Goal: Information Seeking & Learning: Learn about a topic

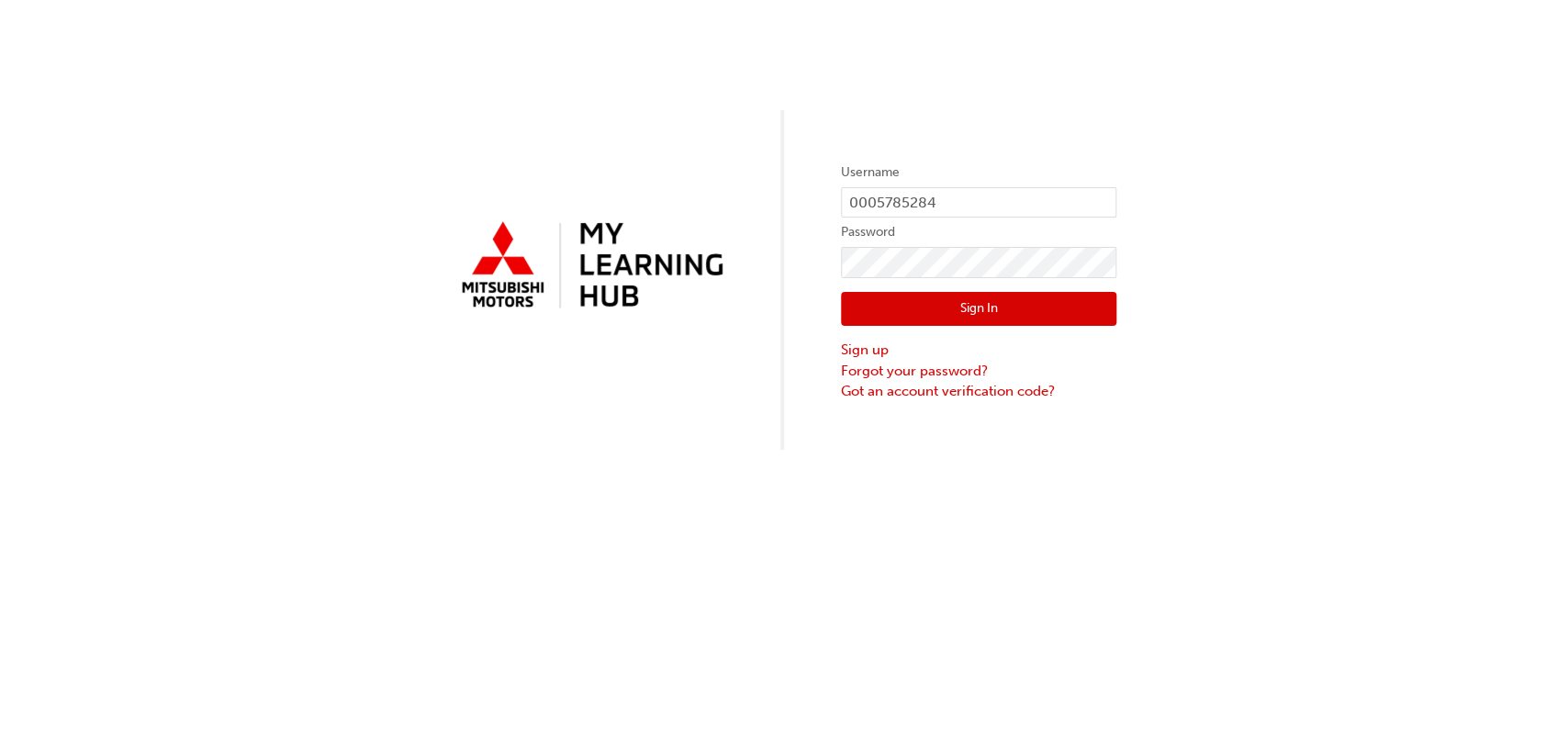
click at [937, 303] on button "Sign In" at bounding box center [979, 310] width 276 height 35
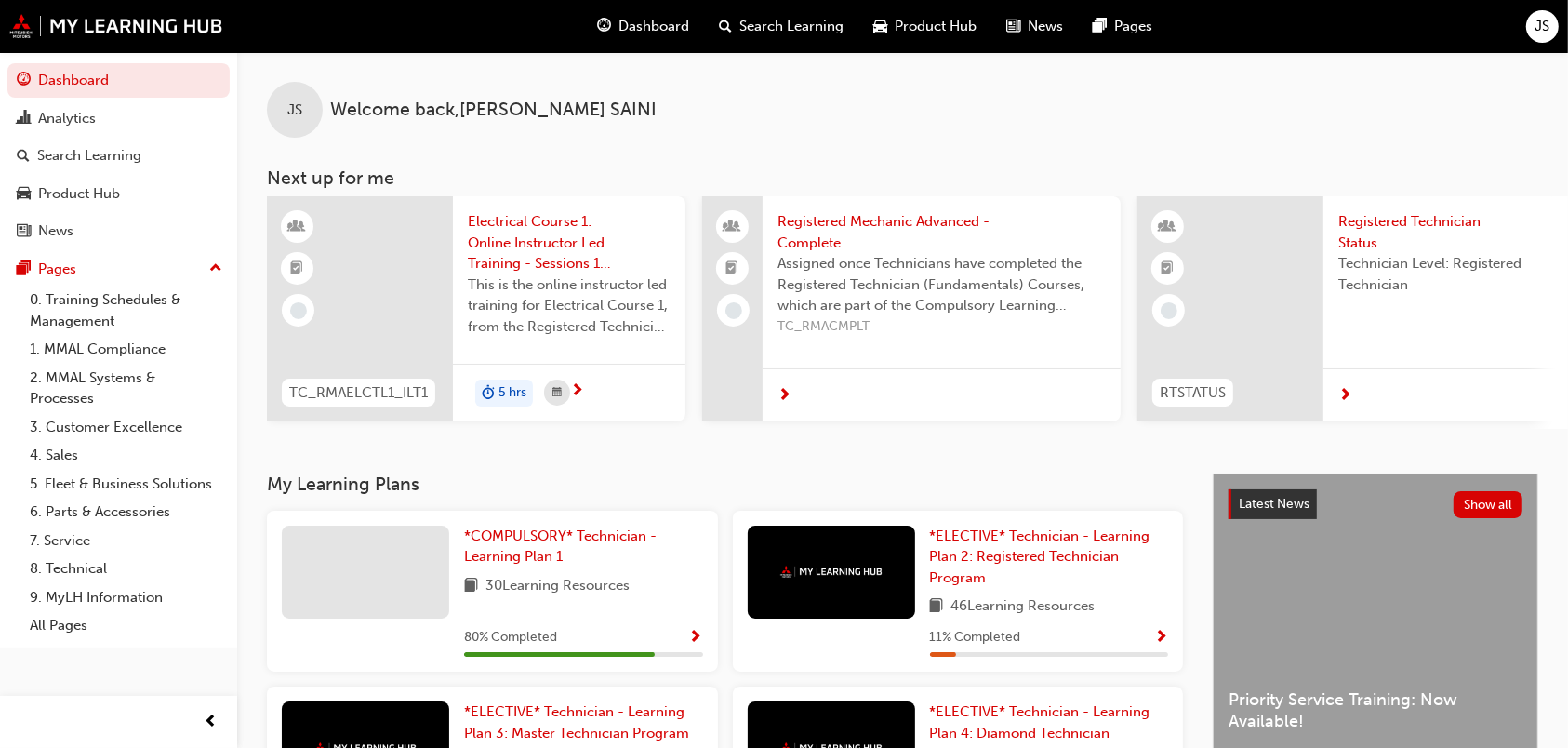
click at [785, 28] on span "Search Learning" at bounding box center [791, 27] width 104 height 22
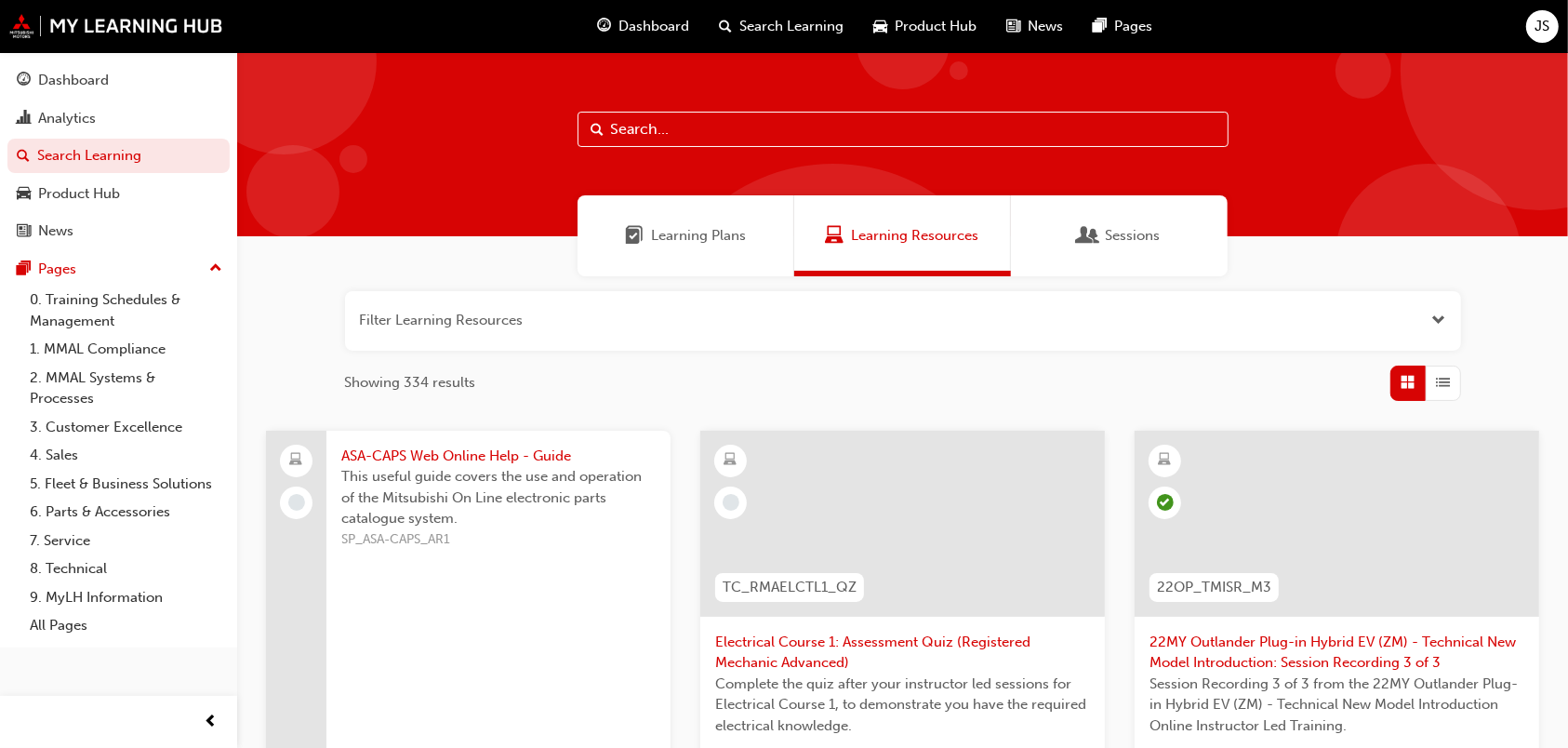
click at [1133, 242] on span "Sessions" at bounding box center [1133, 236] width 55 height 22
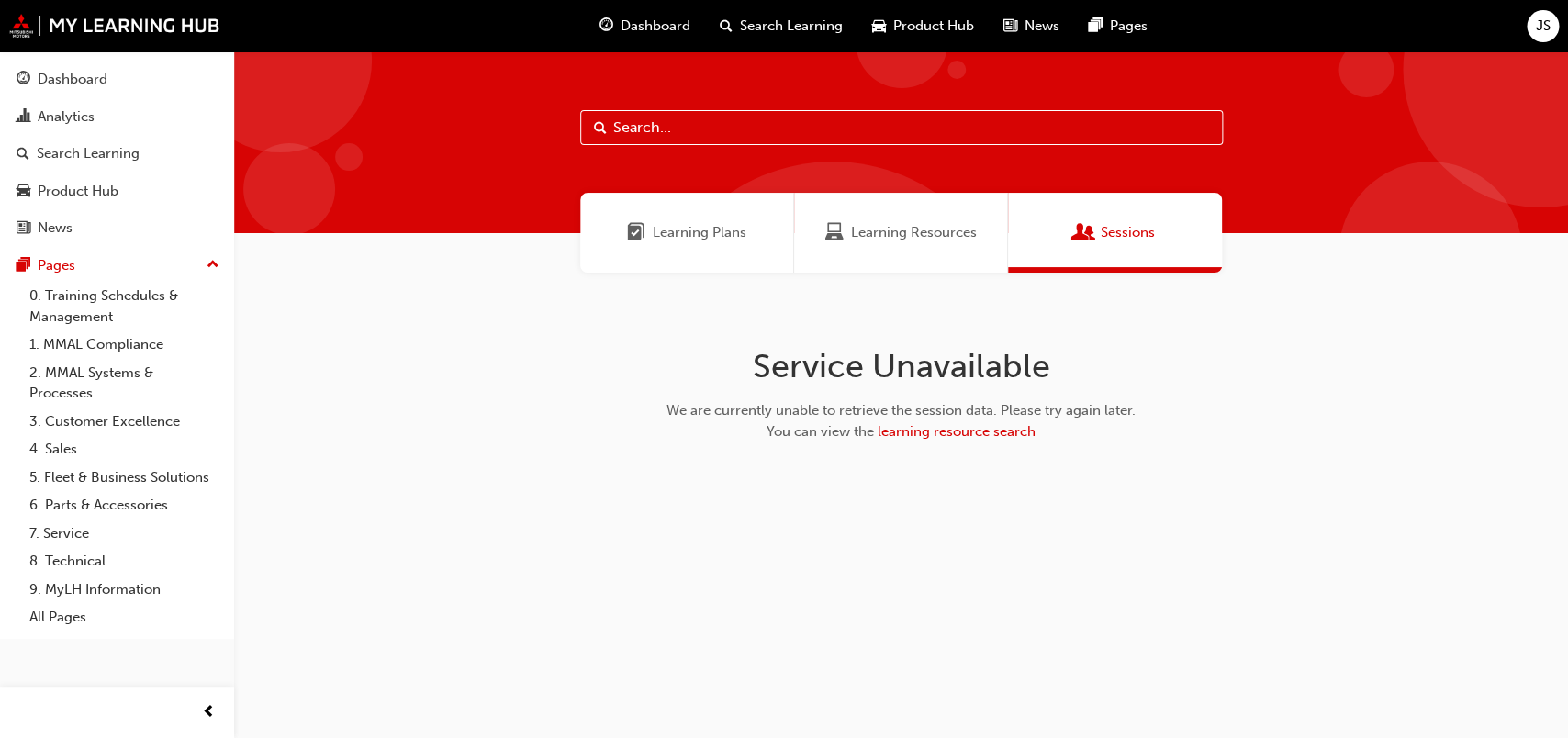
click at [1118, 239] on span "Sessions" at bounding box center [1128, 233] width 54 height 21
click at [993, 430] on span "learning resource search" at bounding box center [956, 431] width 158 height 17
click at [889, 233] on span "Learning Resources" at bounding box center [913, 233] width 125 height 21
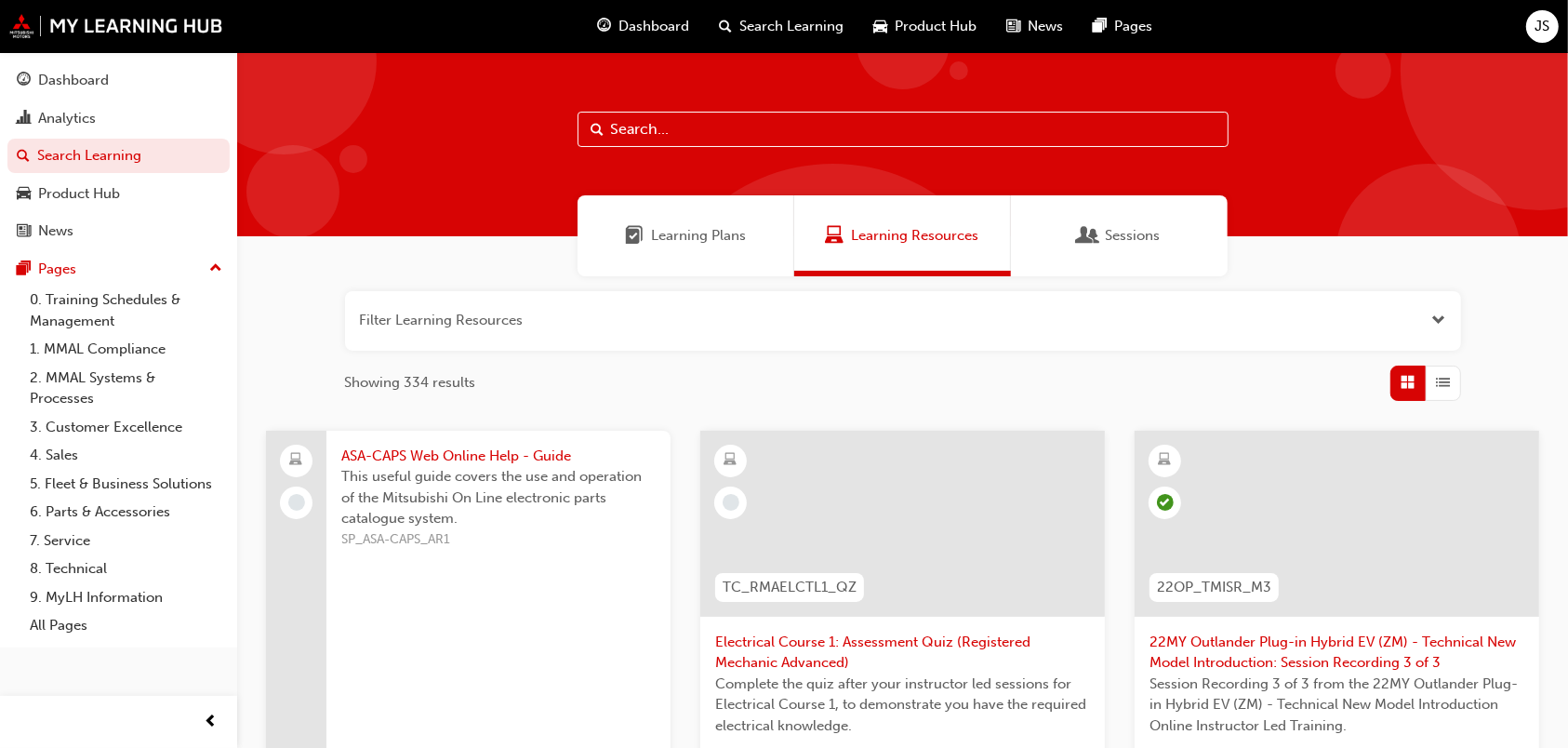
click at [1078, 255] on div "Sessions" at bounding box center [1119, 235] width 217 height 81
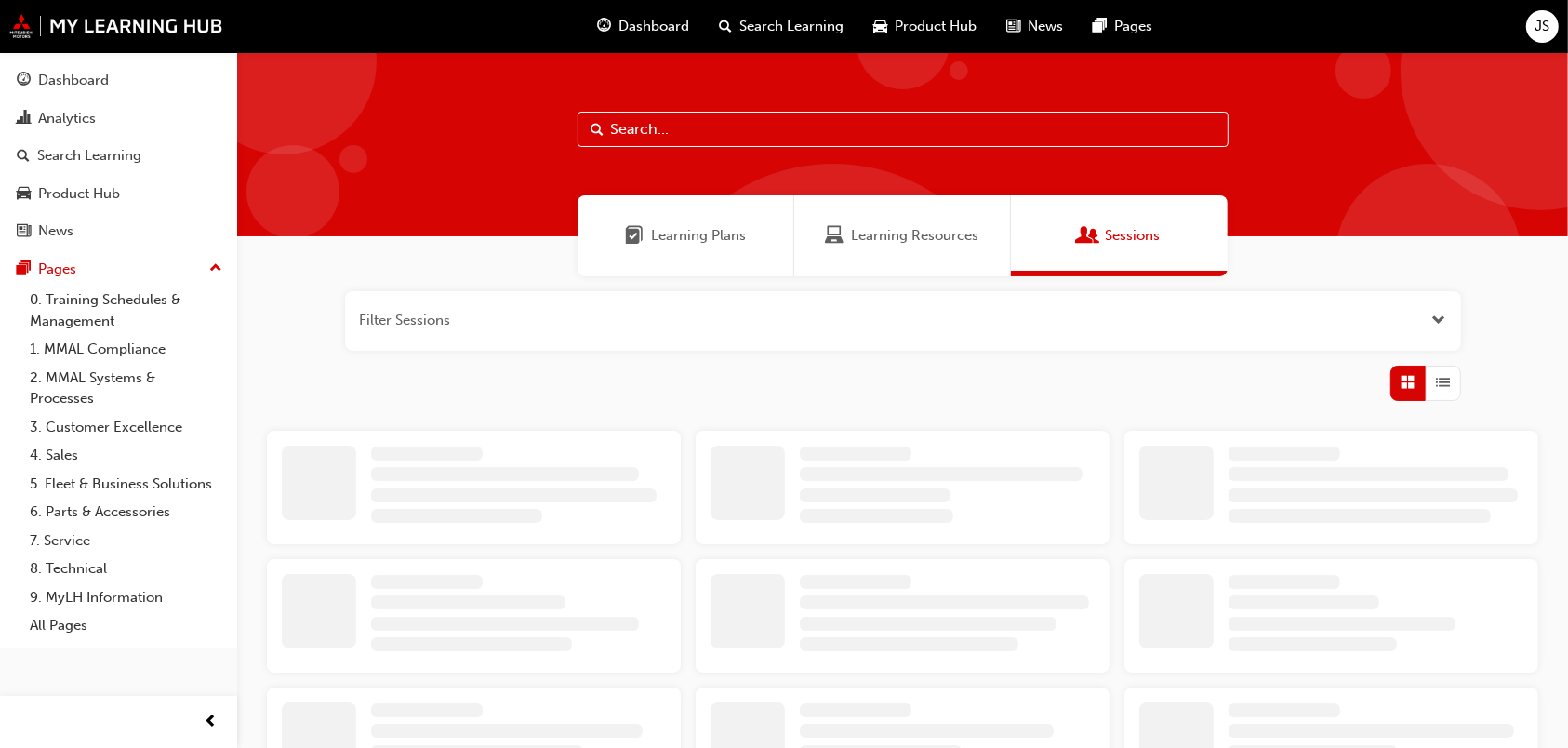
click at [1078, 255] on div "Sessions" at bounding box center [1119, 235] width 217 height 81
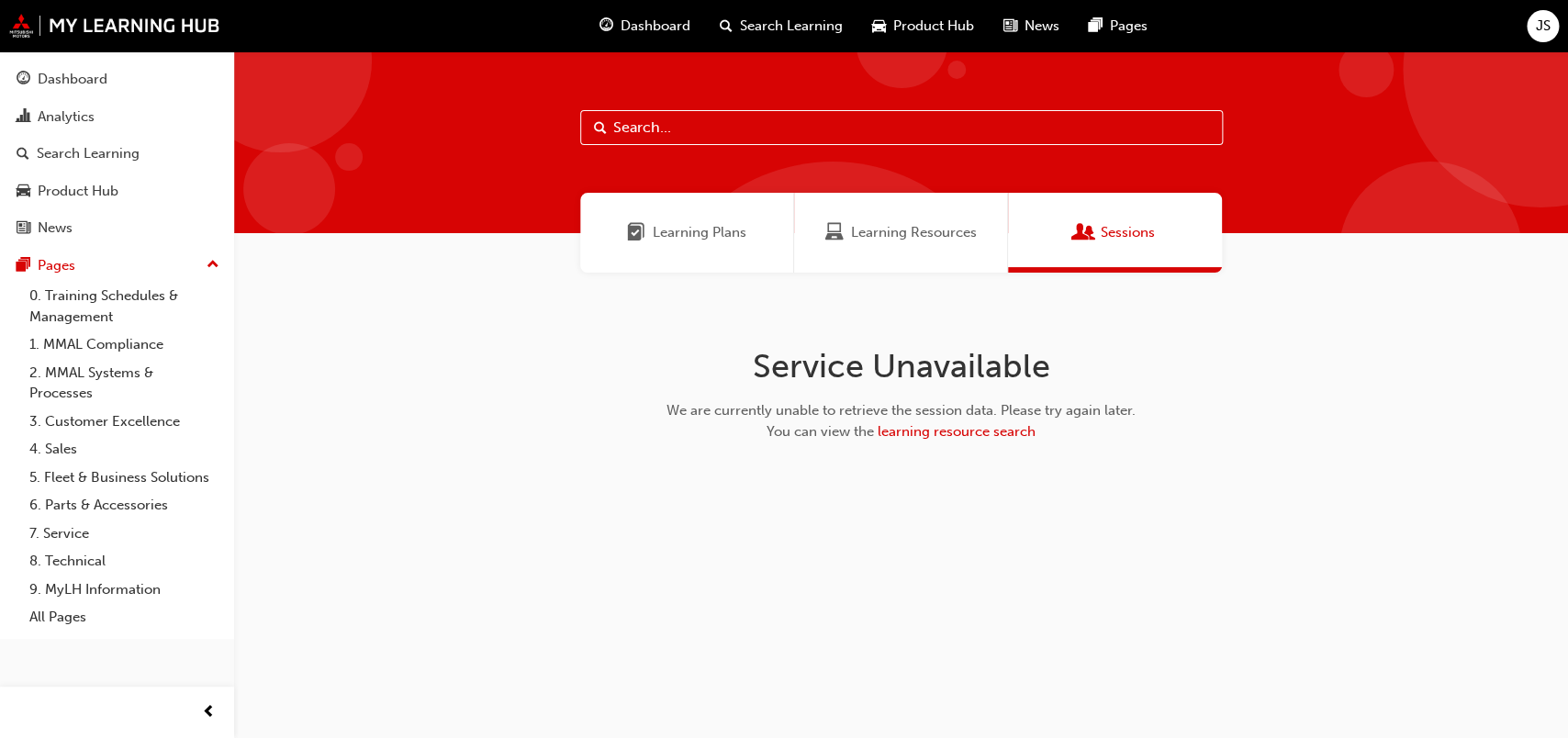
click at [1064, 252] on div "Sessions" at bounding box center [1115, 232] width 214 height 80
click at [697, 243] on div "Learning Plans" at bounding box center [687, 232] width 214 height 80
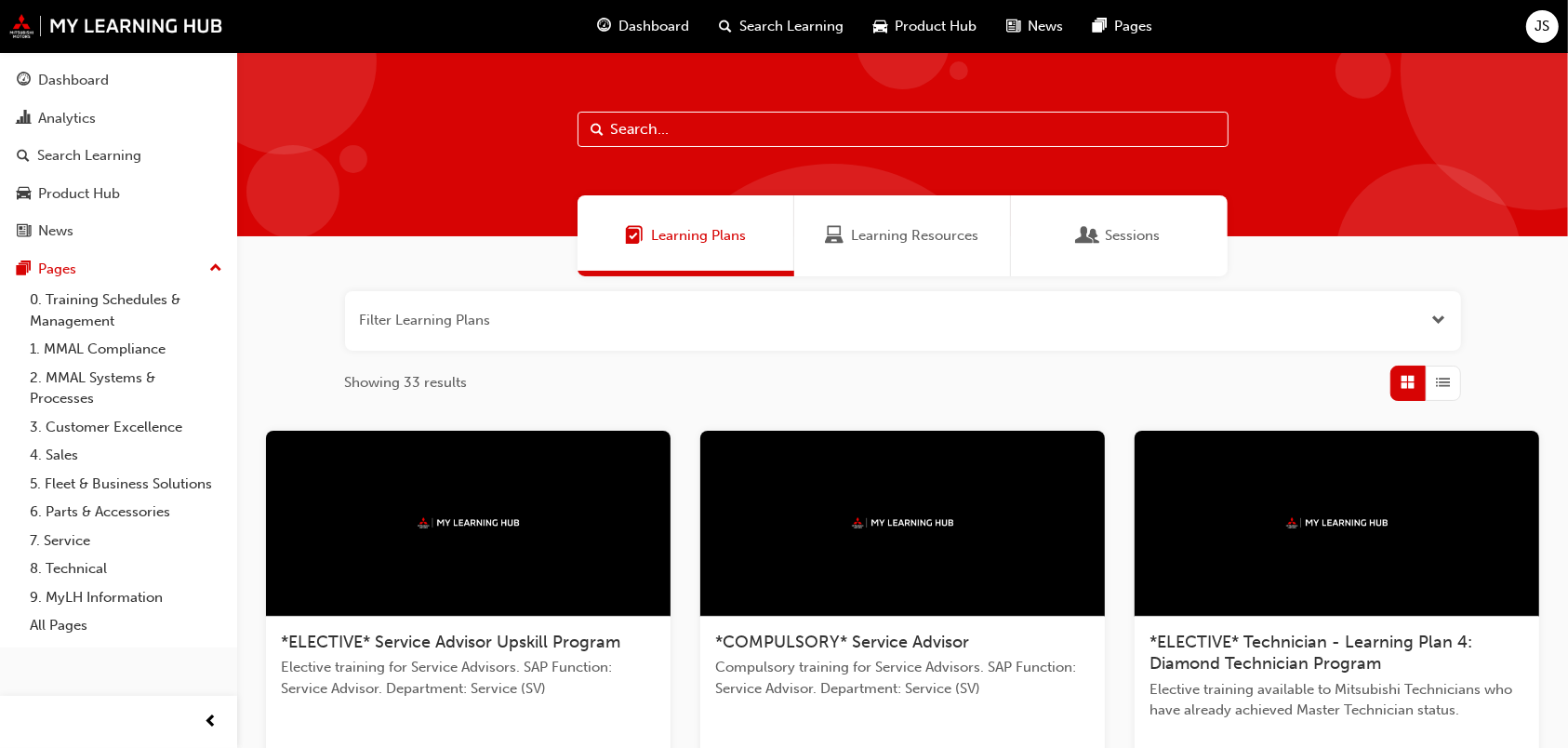
click at [926, 233] on span "Learning Resources" at bounding box center [915, 236] width 127 height 22
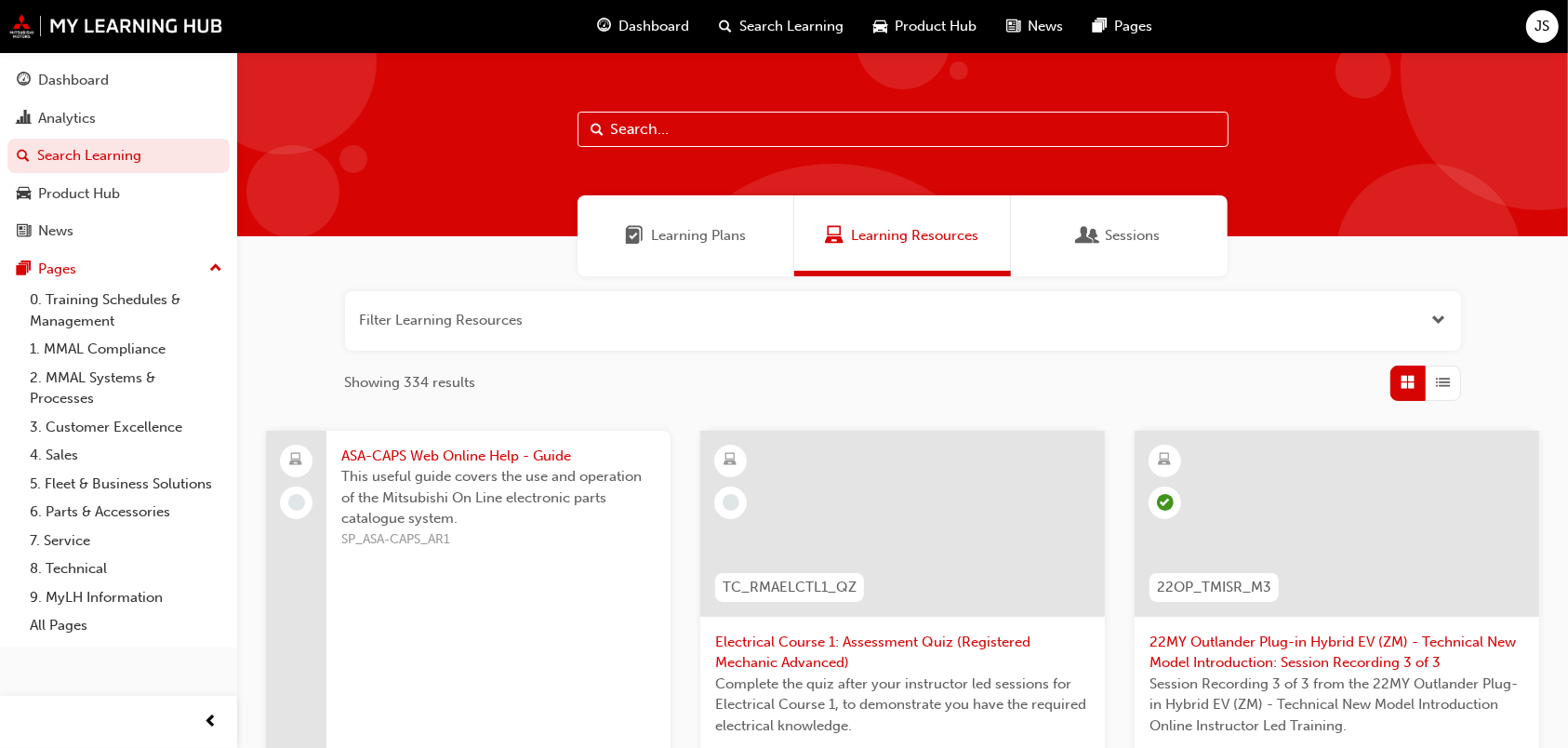
click at [1089, 230] on span "Sessions" at bounding box center [1088, 236] width 19 height 22
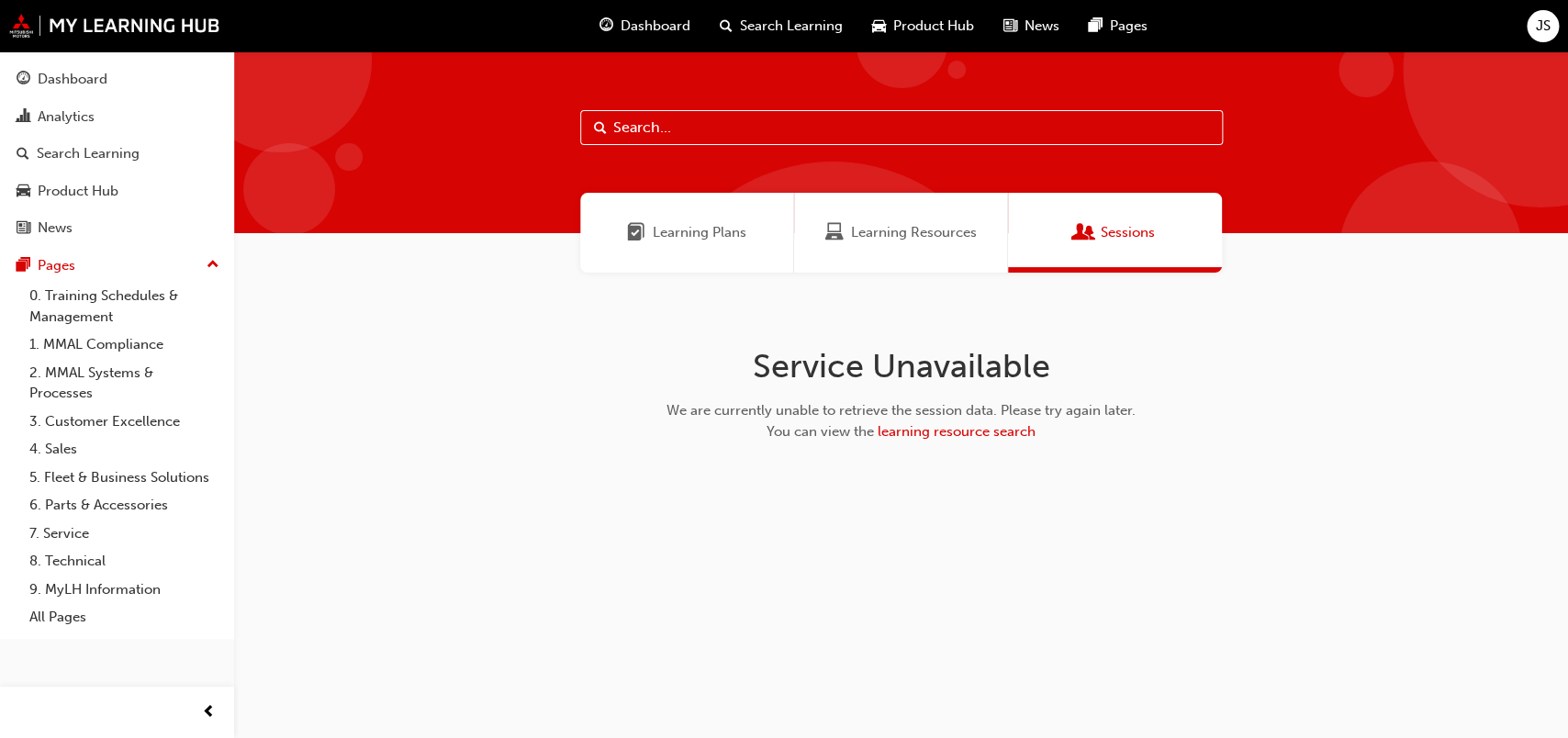
click at [959, 432] on span "learning resource search" at bounding box center [956, 431] width 158 height 17
click at [951, 425] on span "learning resource search" at bounding box center [956, 431] width 158 height 17
click at [1075, 234] on span "Sessions" at bounding box center [1084, 233] width 18 height 21
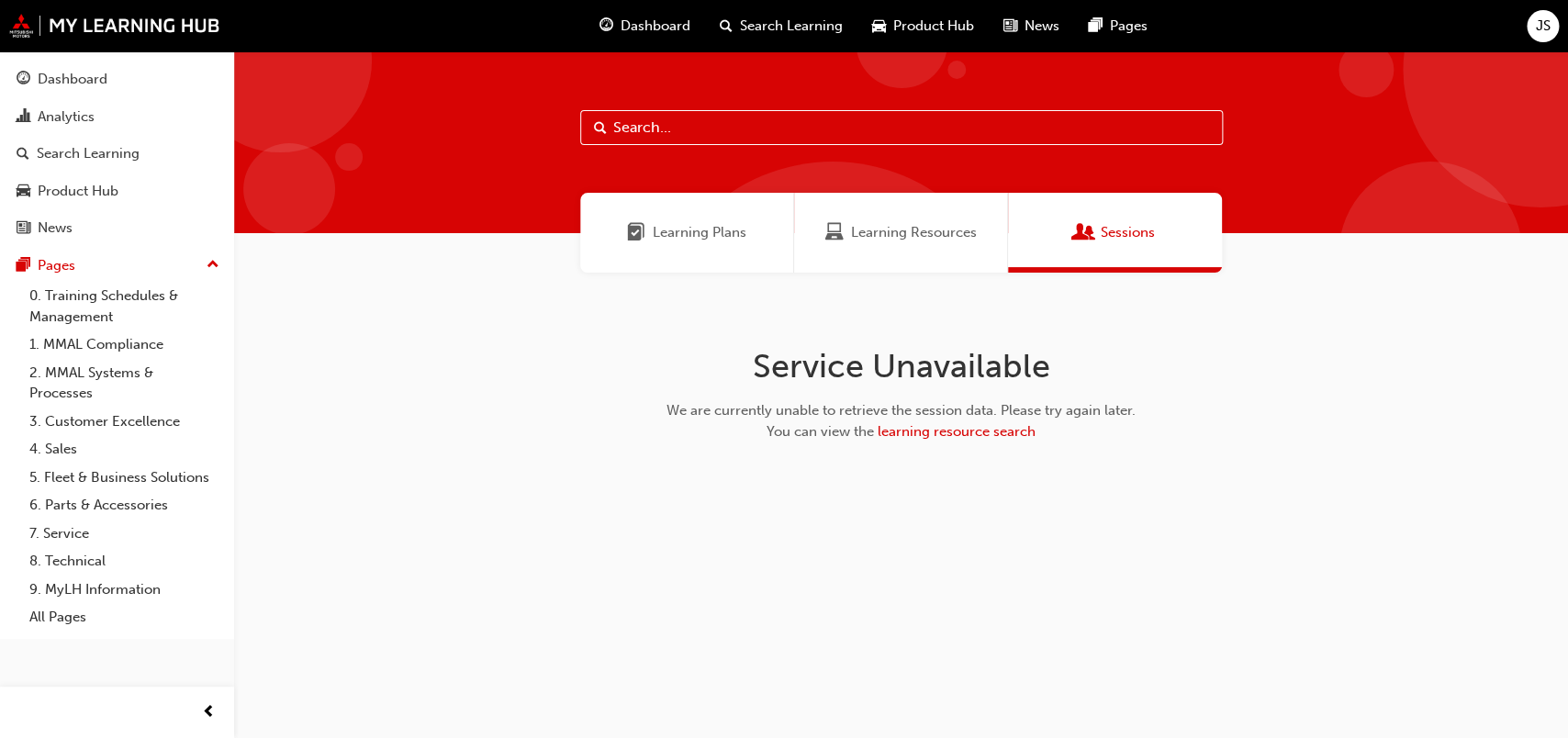
click at [628, 25] on span "Dashboard" at bounding box center [656, 26] width 70 height 21
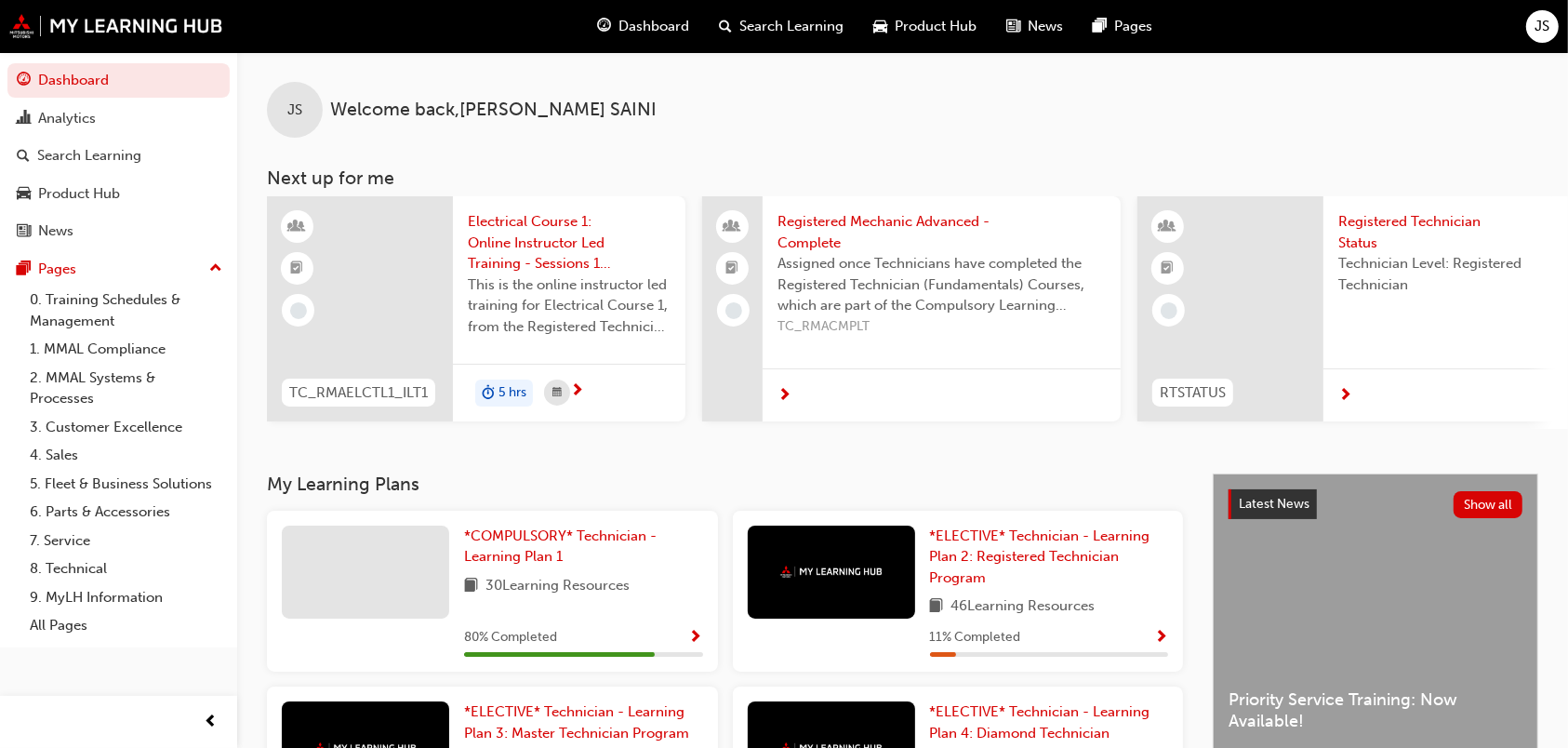
click at [808, 29] on span "Search Learning" at bounding box center [791, 27] width 104 height 22
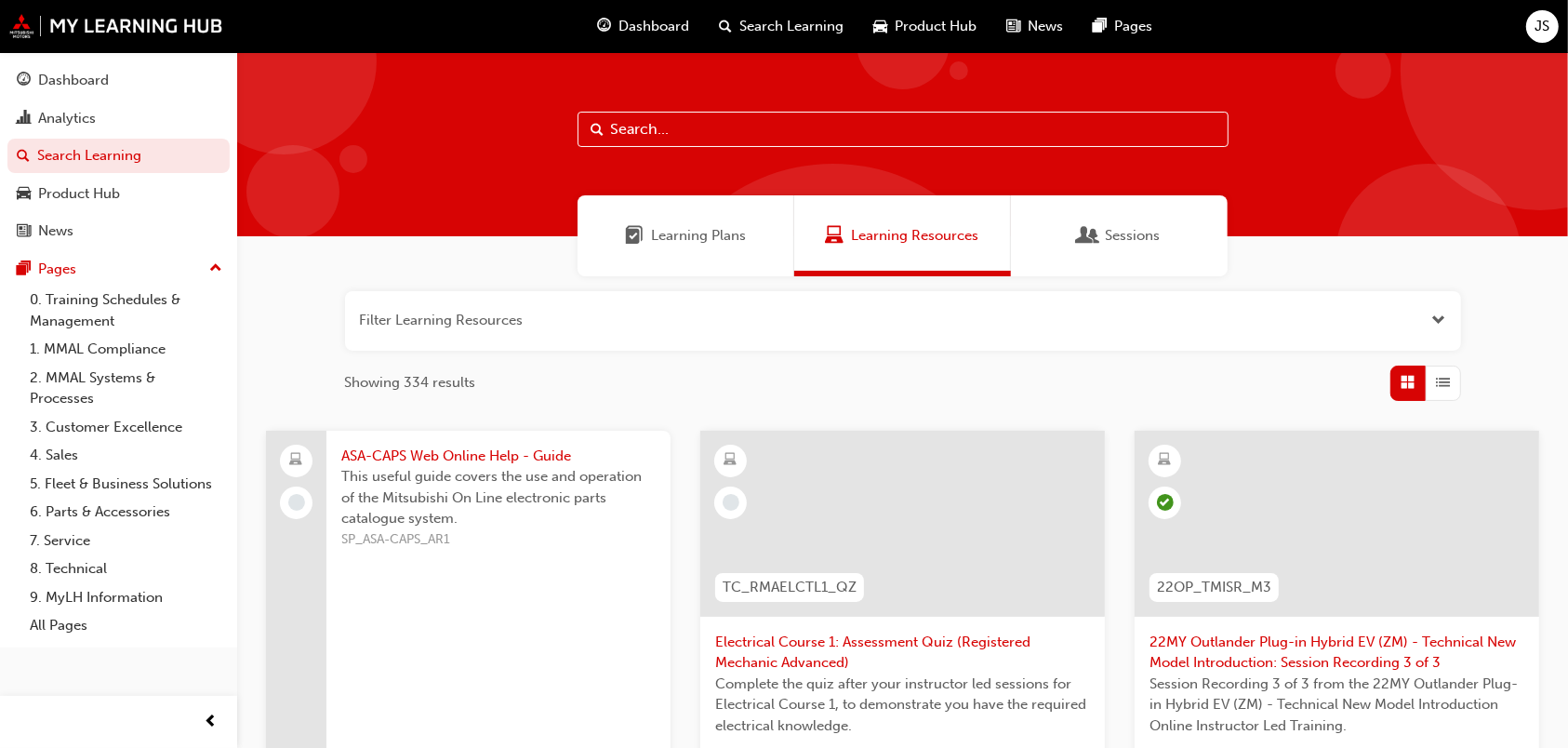
click at [1129, 215] on div "Sessions" at bounding box center [1119, 235] width 217 height 81
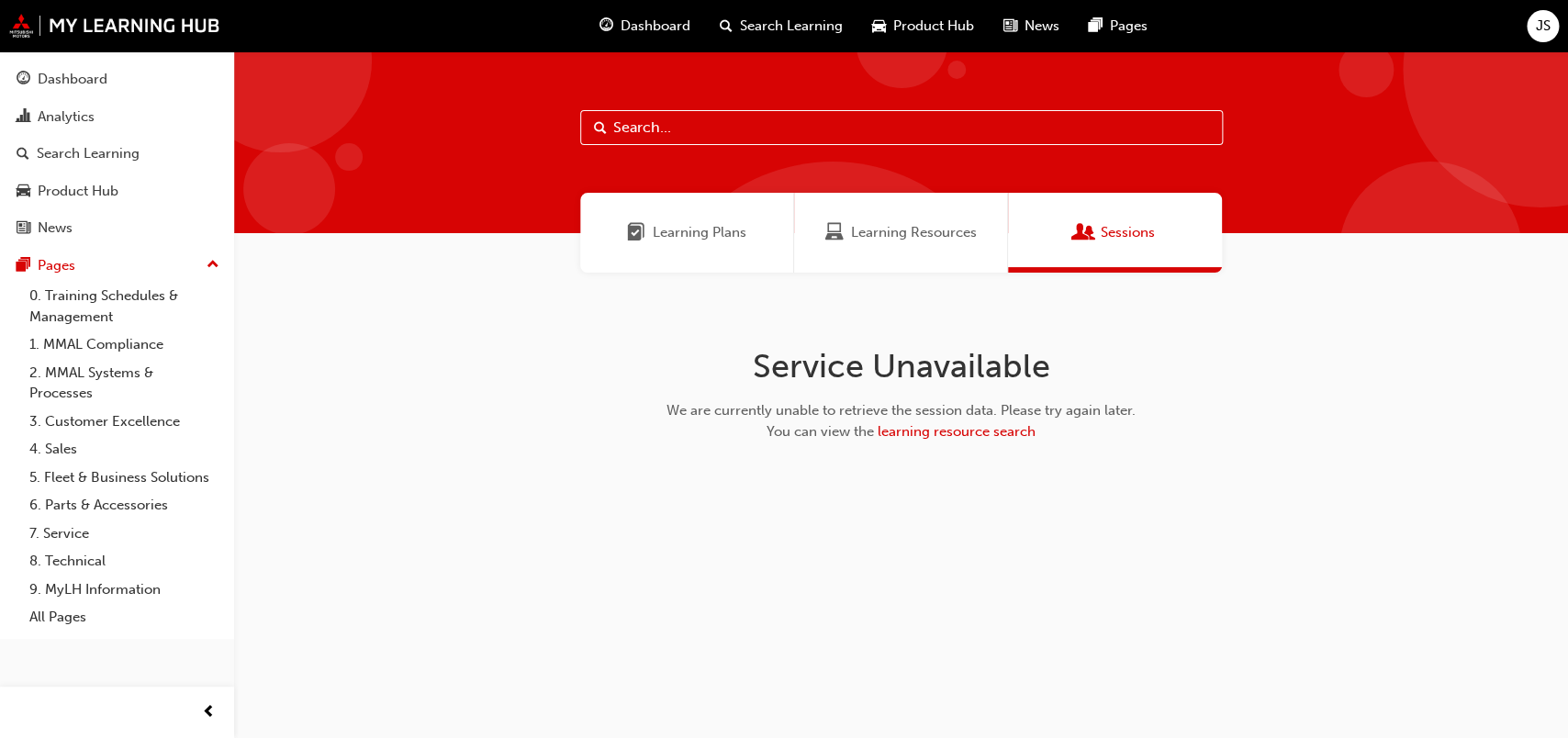
click at [970, 436] on span "learning resource search" at bounding box center [956, 431] width 158 height 17
click at [73, 90] on div "Dashboard" at bounding box center [73, 80] width 70 height 21
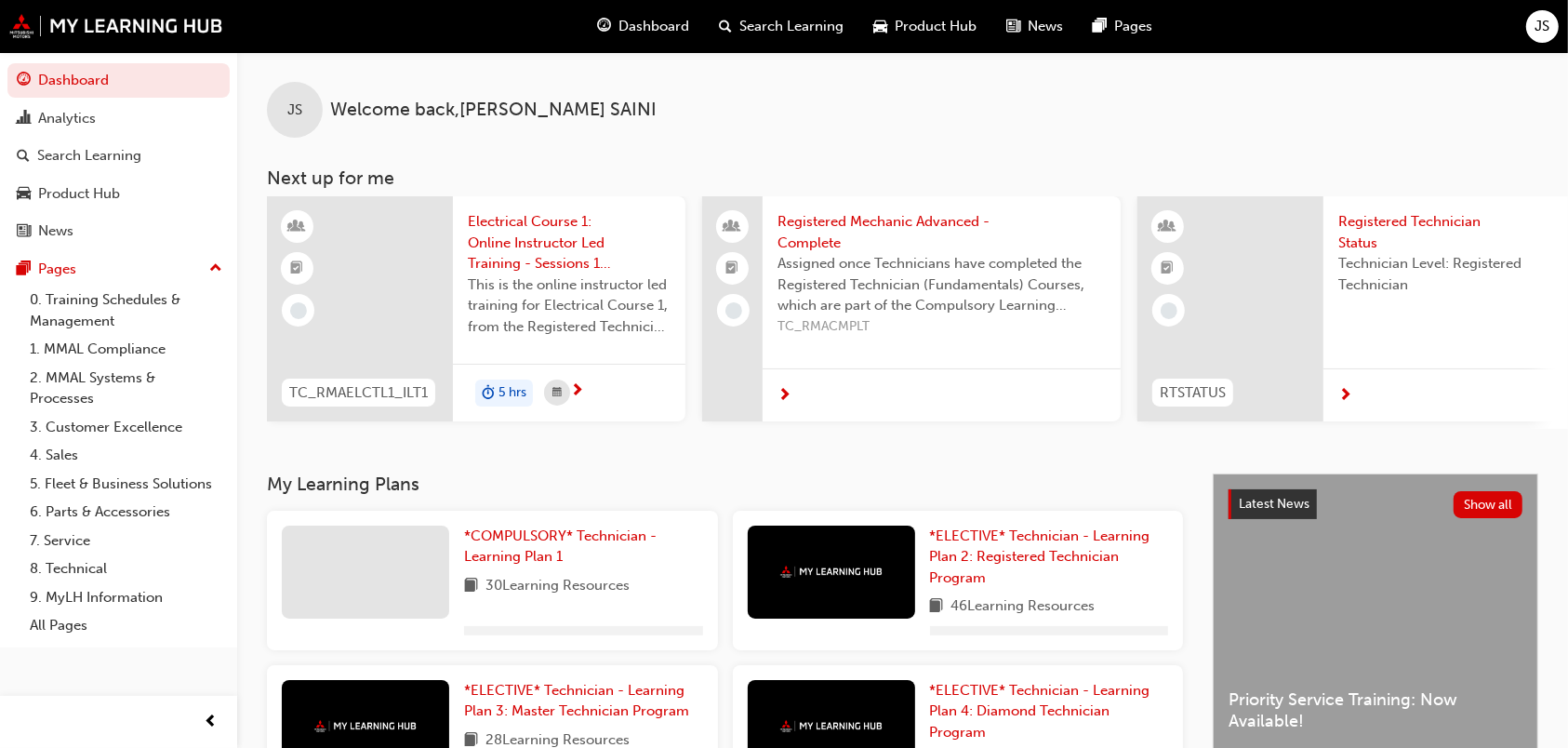
scroll to position [388, 0]
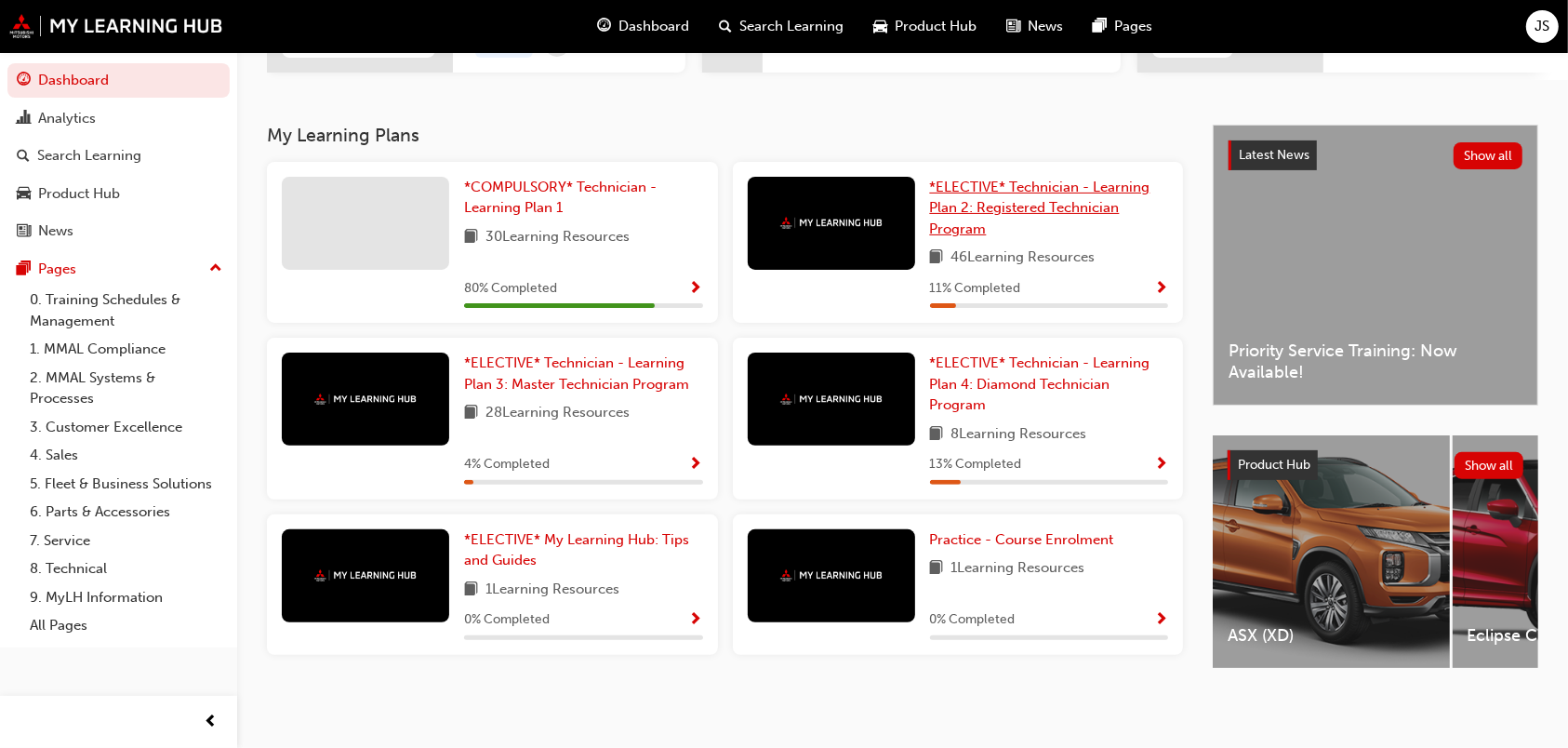
click at [956, 181] on span "*ELECTIVE* Technician - Learning Plan 2: Registered Technician Program" at bounding box center [1040, 208] width 220 height 59
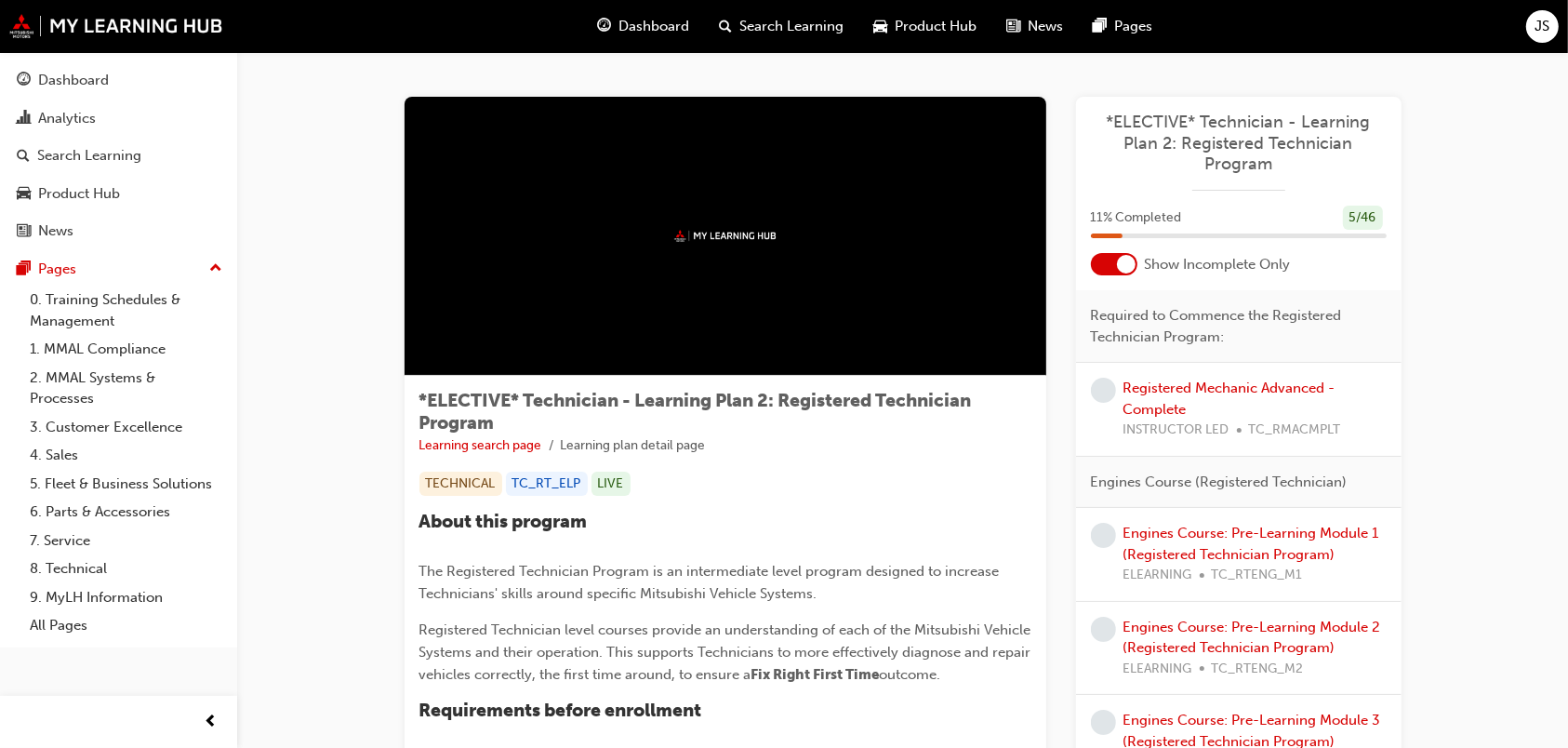
click at [1111, 264] on div at bounding box center [1114, 264] width 46 height 23
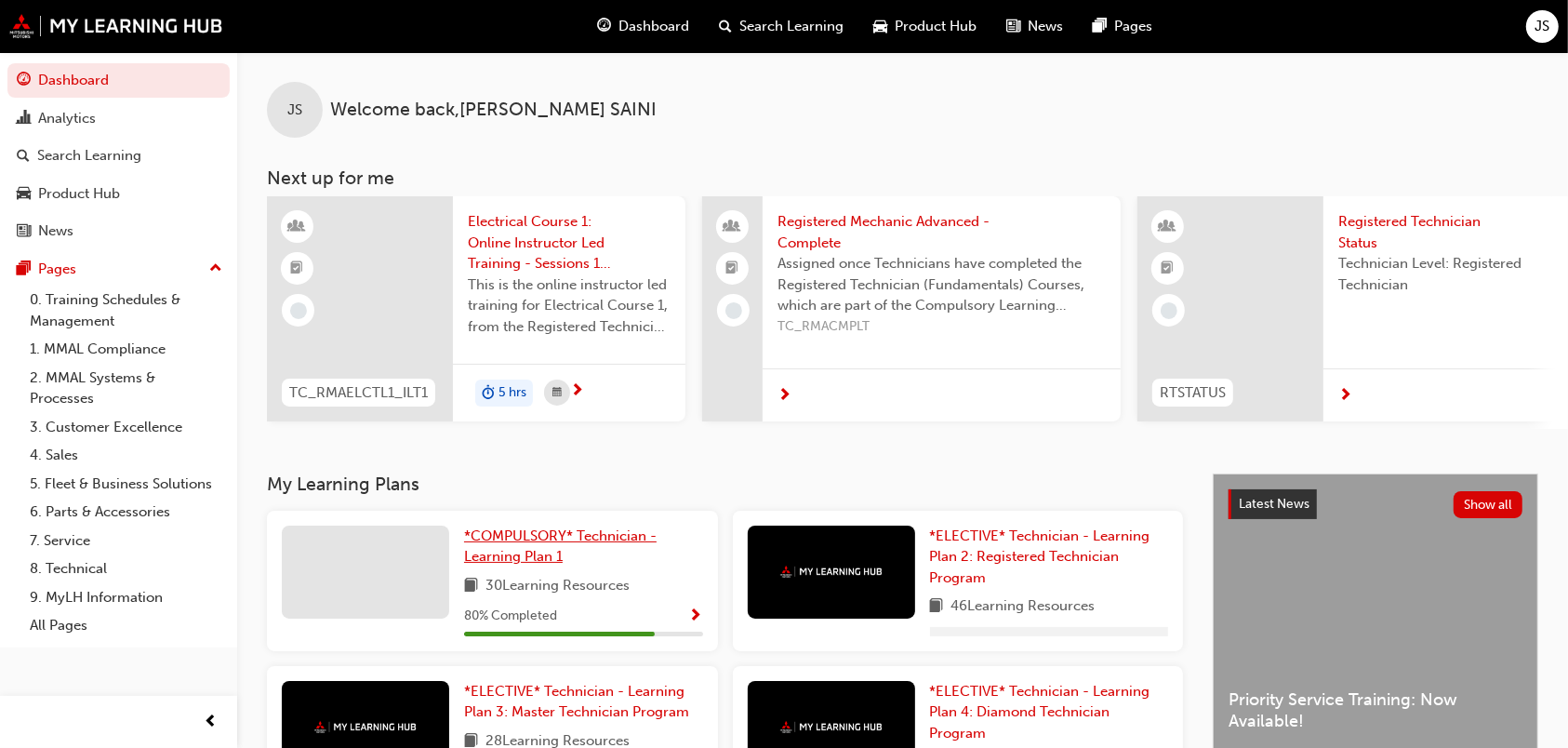
scroll to position [388, 0]
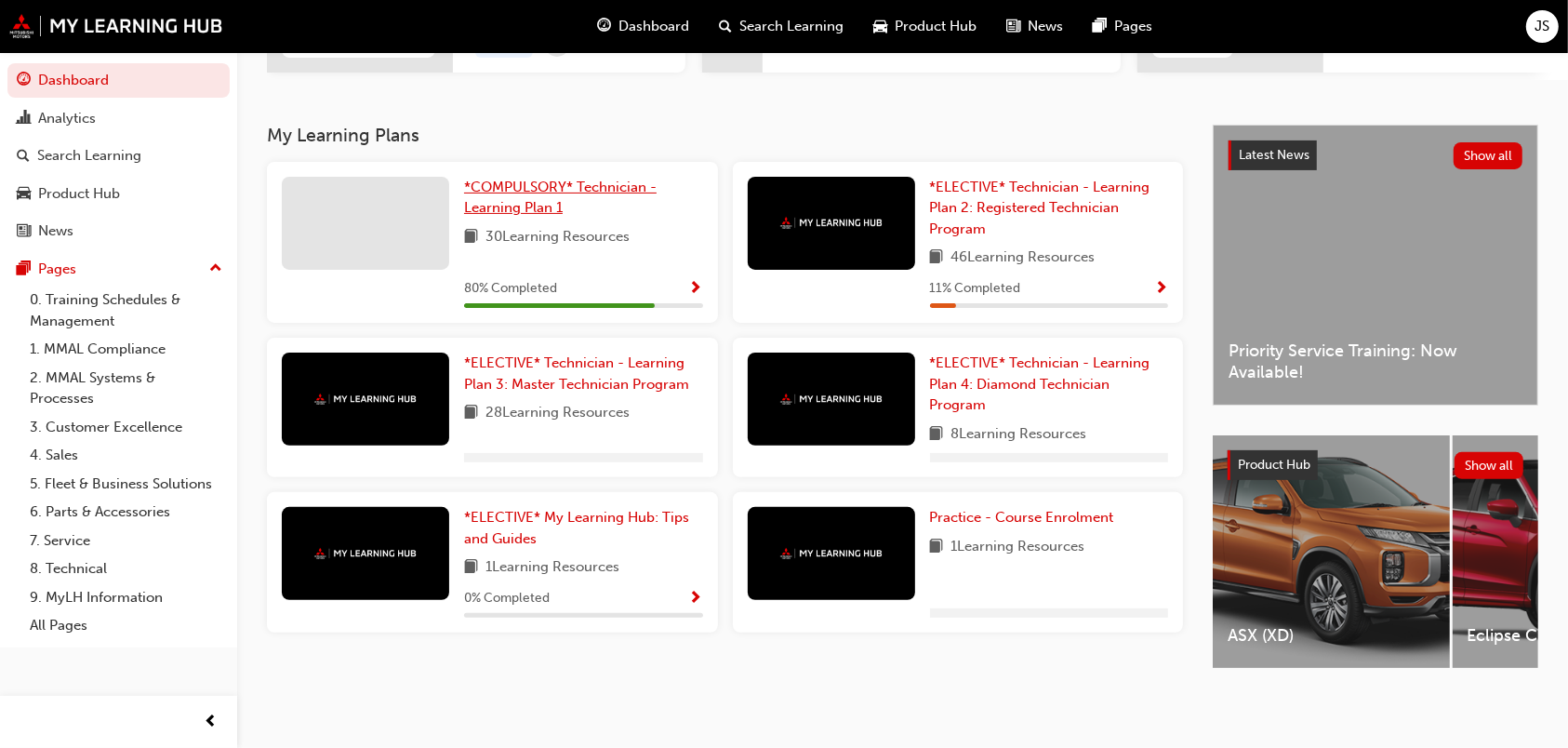
click at [525, 190] on span "*COMPULSORY* Technician - Learning Plan 1" at bounding box center [561, 197] width 193 height 38
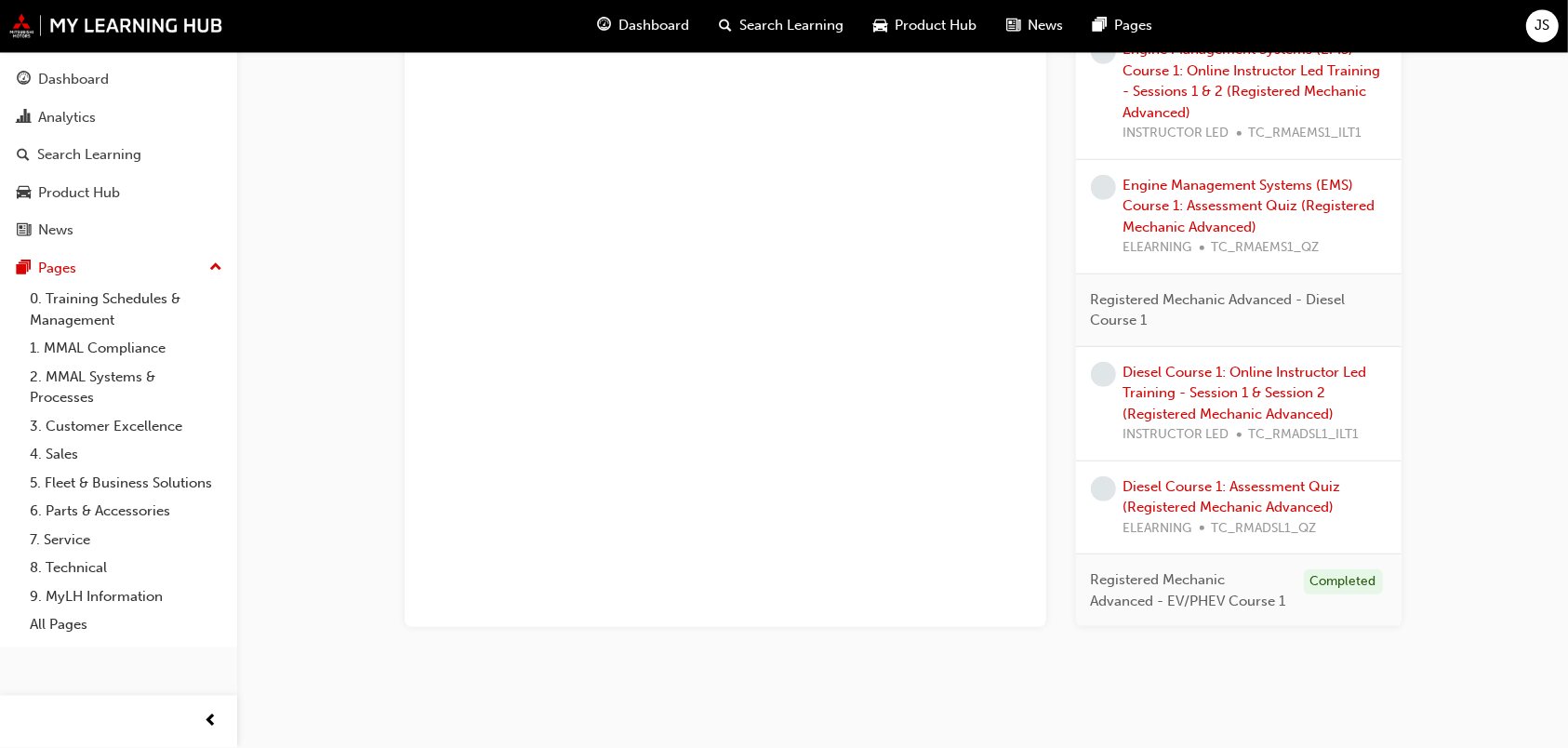
scroll to position [1128, 0]
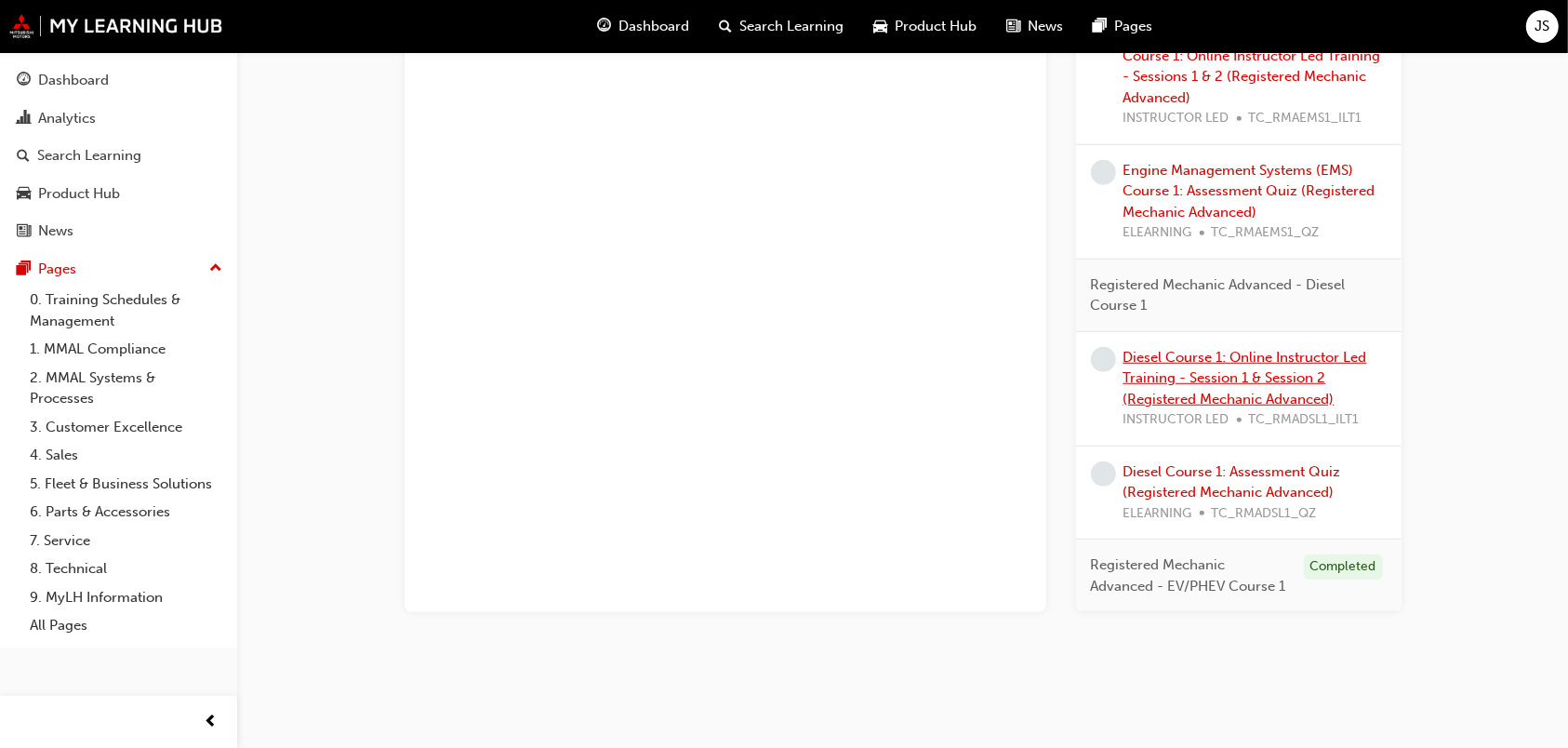
click at [1219, 382] on link "Diesel Course 1: Online Instructor Led Training - Session 1 & Session 2 (Regist…" at bounding box center [1246, 378] width 244 height 59
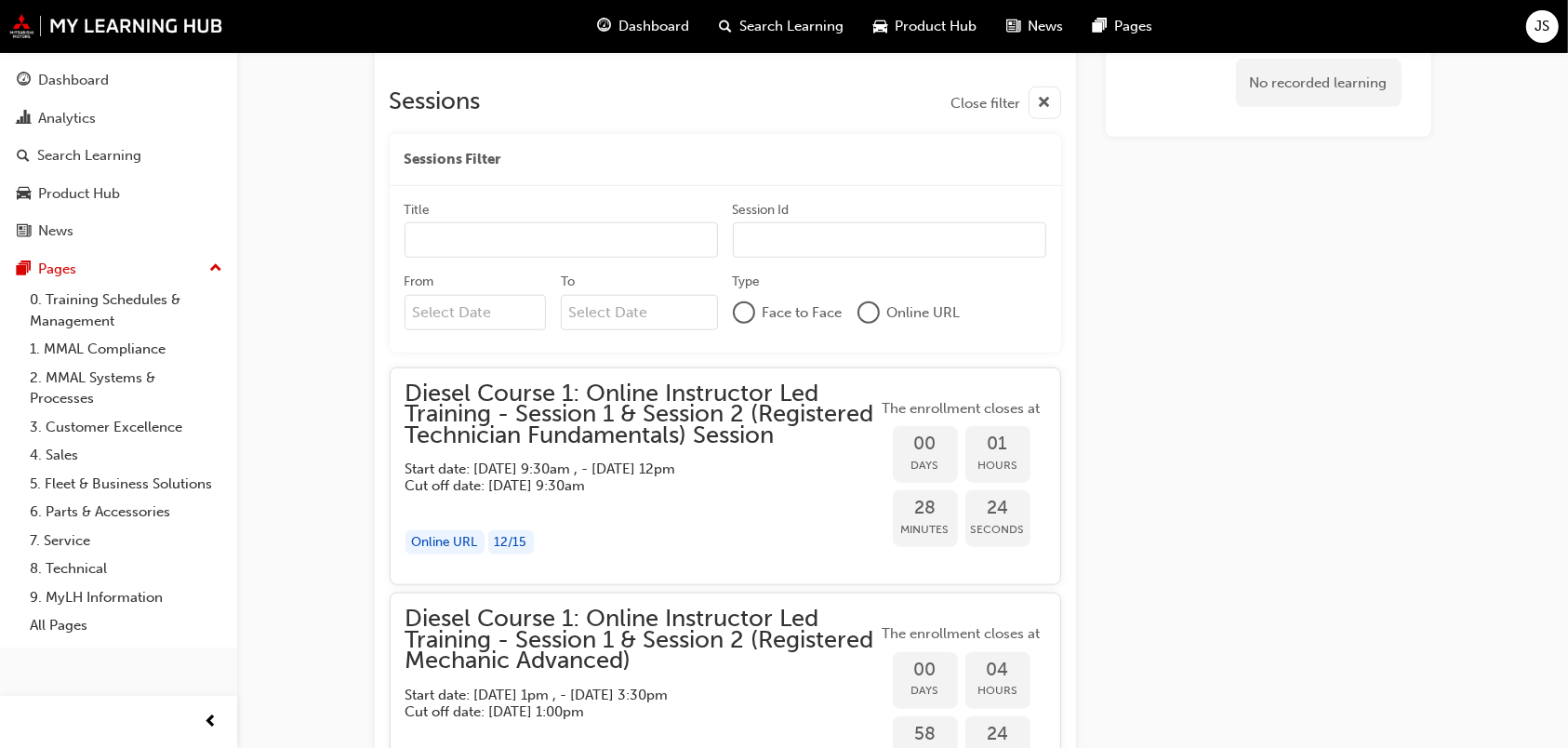
scroll to position [1323, 0]
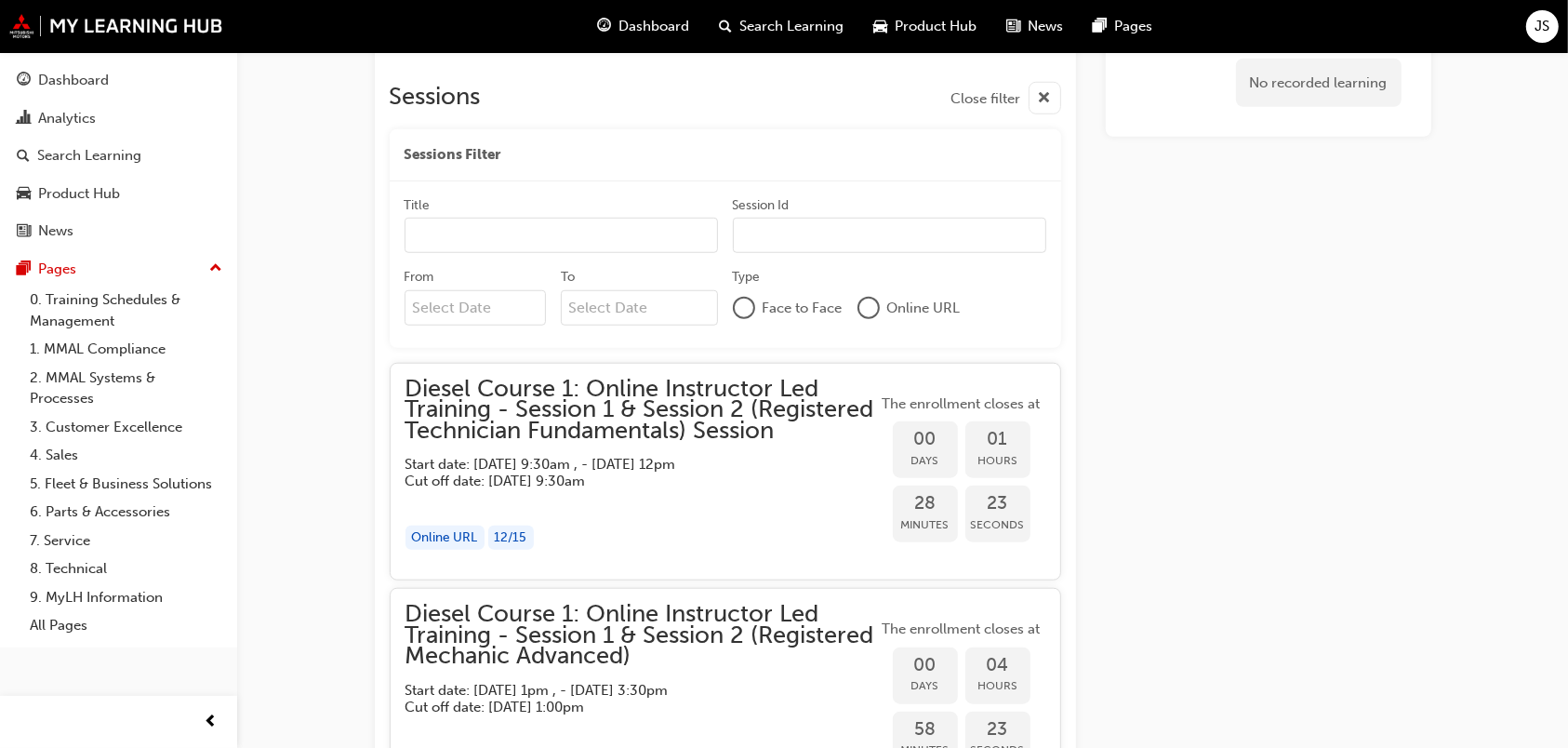
click at [733, 442] on span "Diesel Course 1: Online Instructor Led Training - Session 1 & Session 2 (Regist…" at bounding box center [642, 410] width 472 height 63
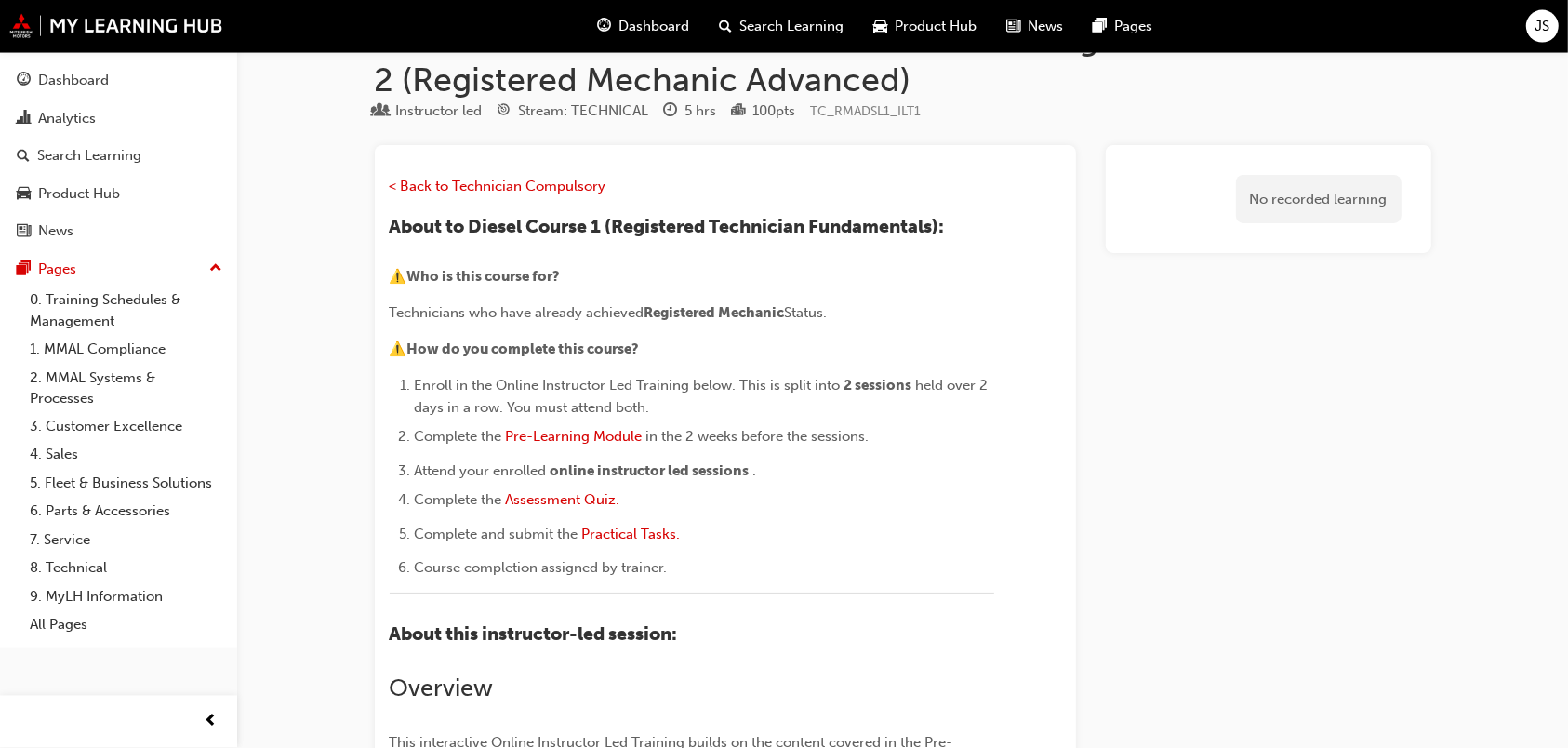
scroll to position [65, 0]
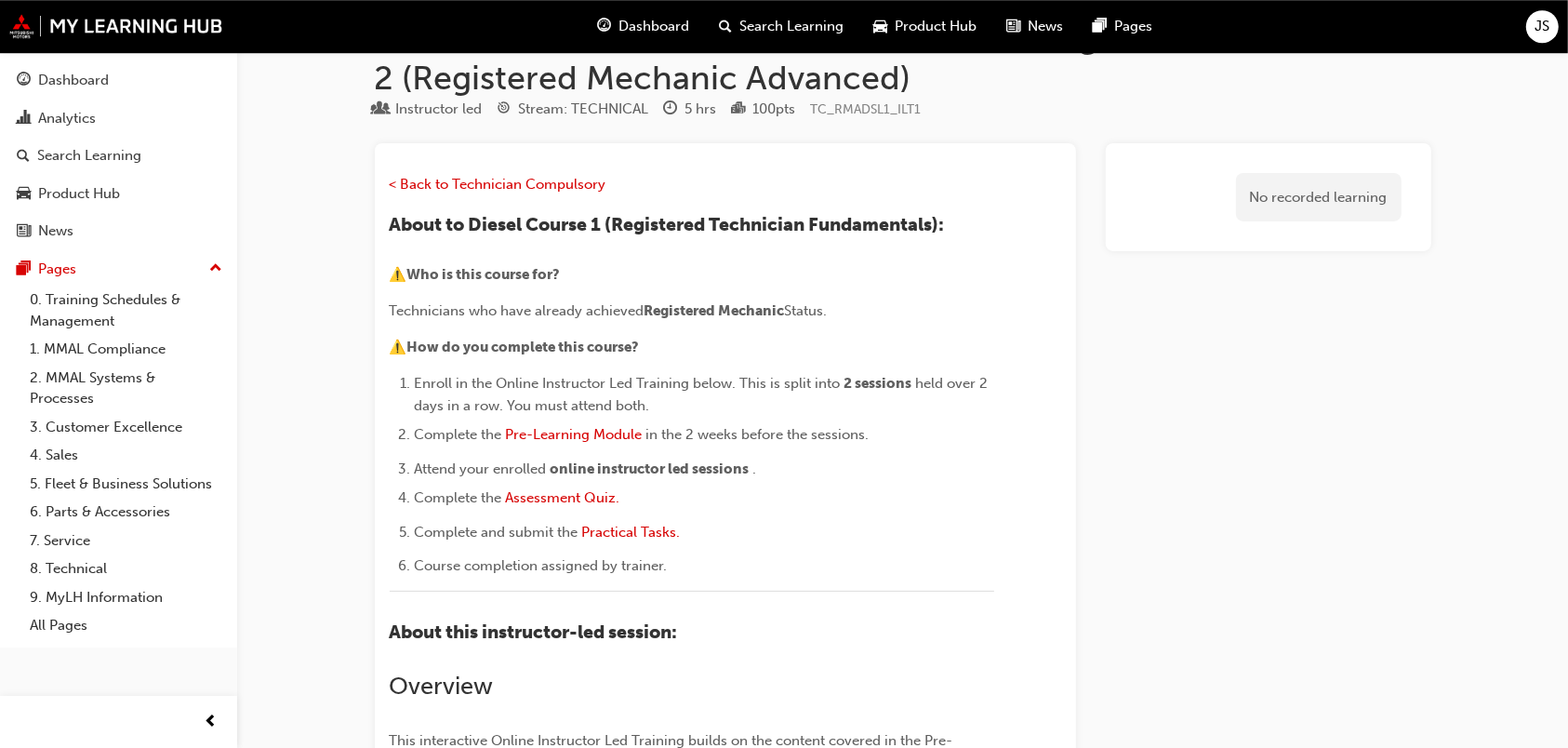
click at [599, 446] on li "Complete the Pre-Learning Module in the 2 weeks before the sessions." at bounding box center [704, 436] width 580 height 27
click at [594, 442] on span "Pre-Learning Module" at bounding box center [574, 434] width 137 height 17
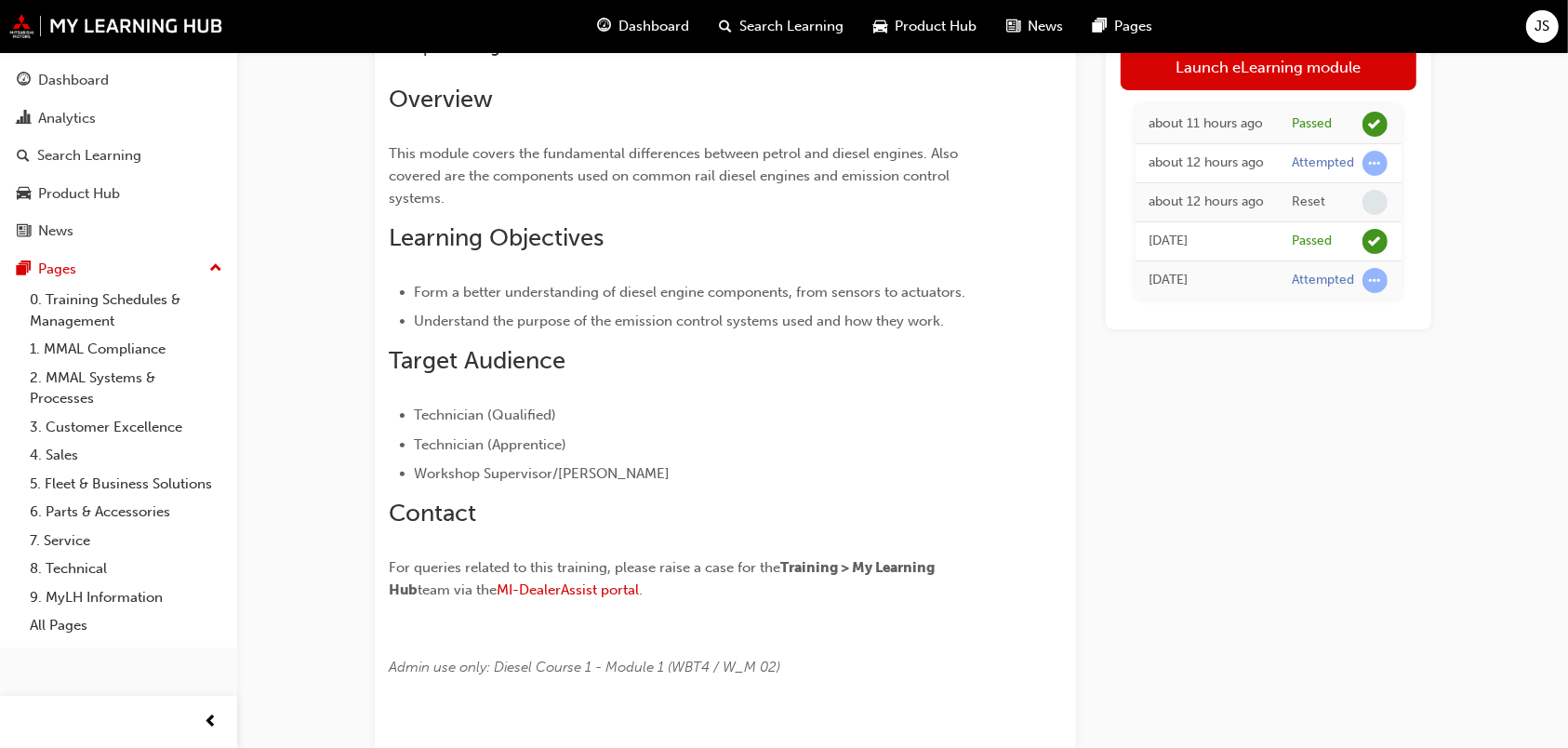
scroll to position [456, 0]
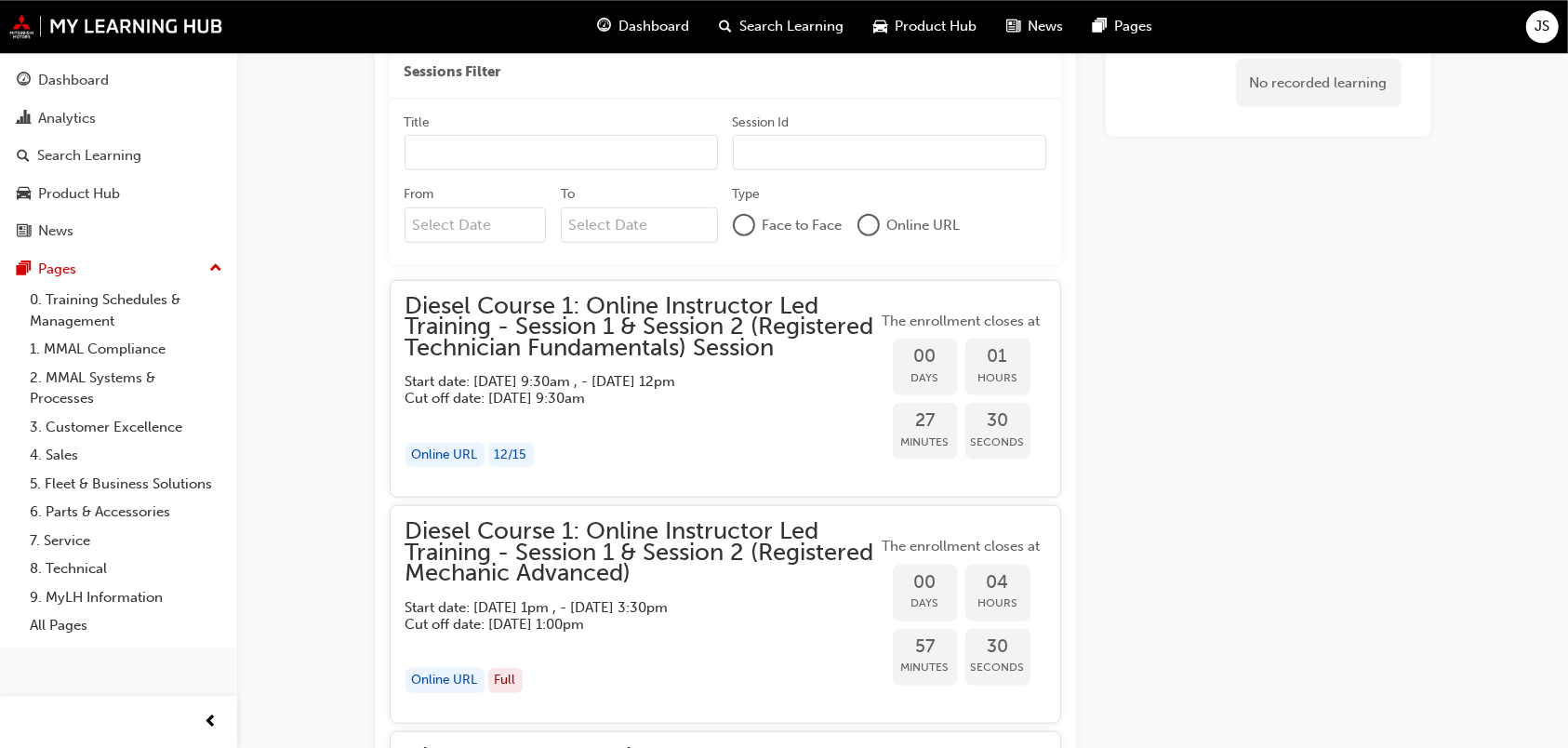
scroll to position [1410, 0]
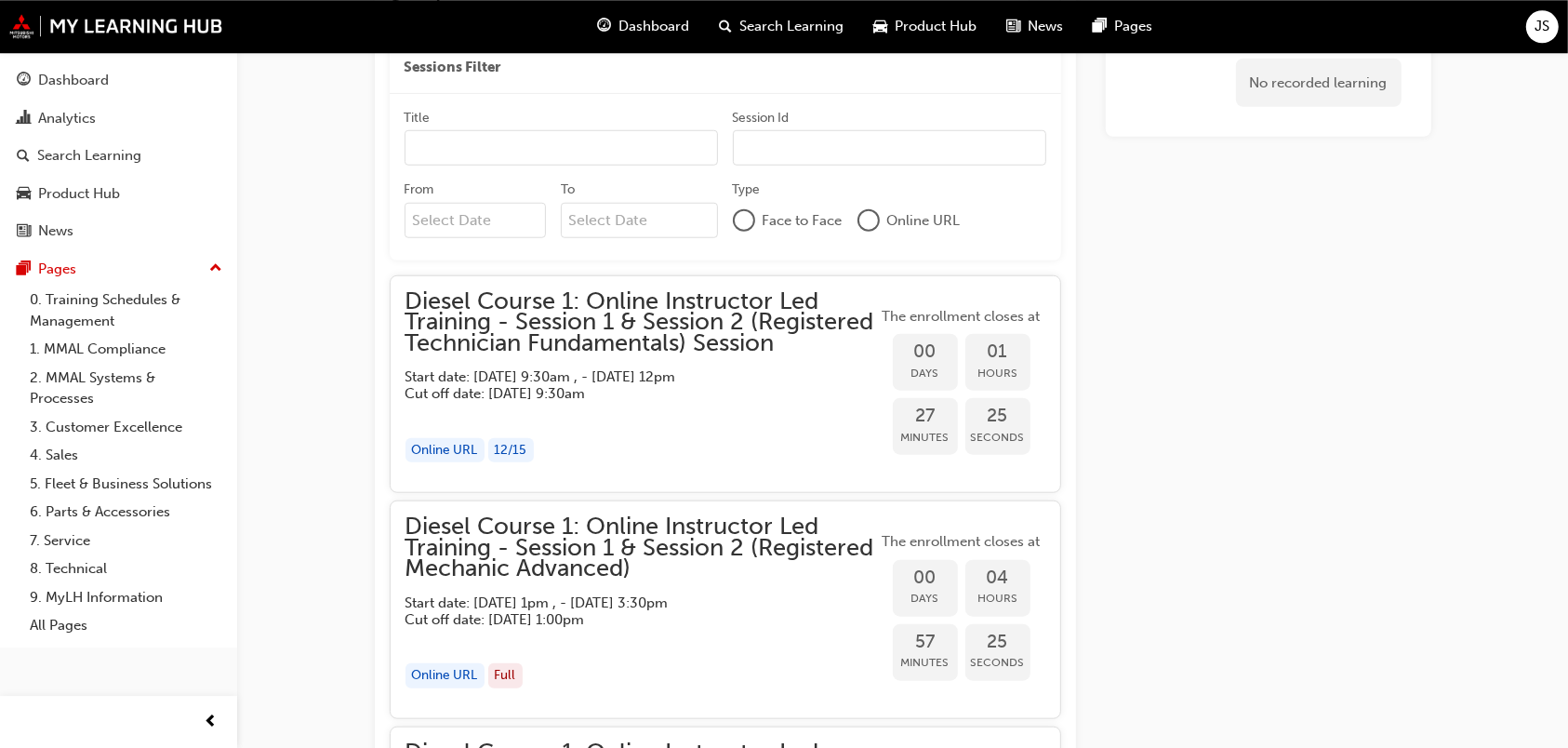
click at [720, 349] on span "Diesel Course 1: Online Instructor Led Training - Session 1 & Session 2 (Regist…" at bounding box center [642, 323] width 472 height 63
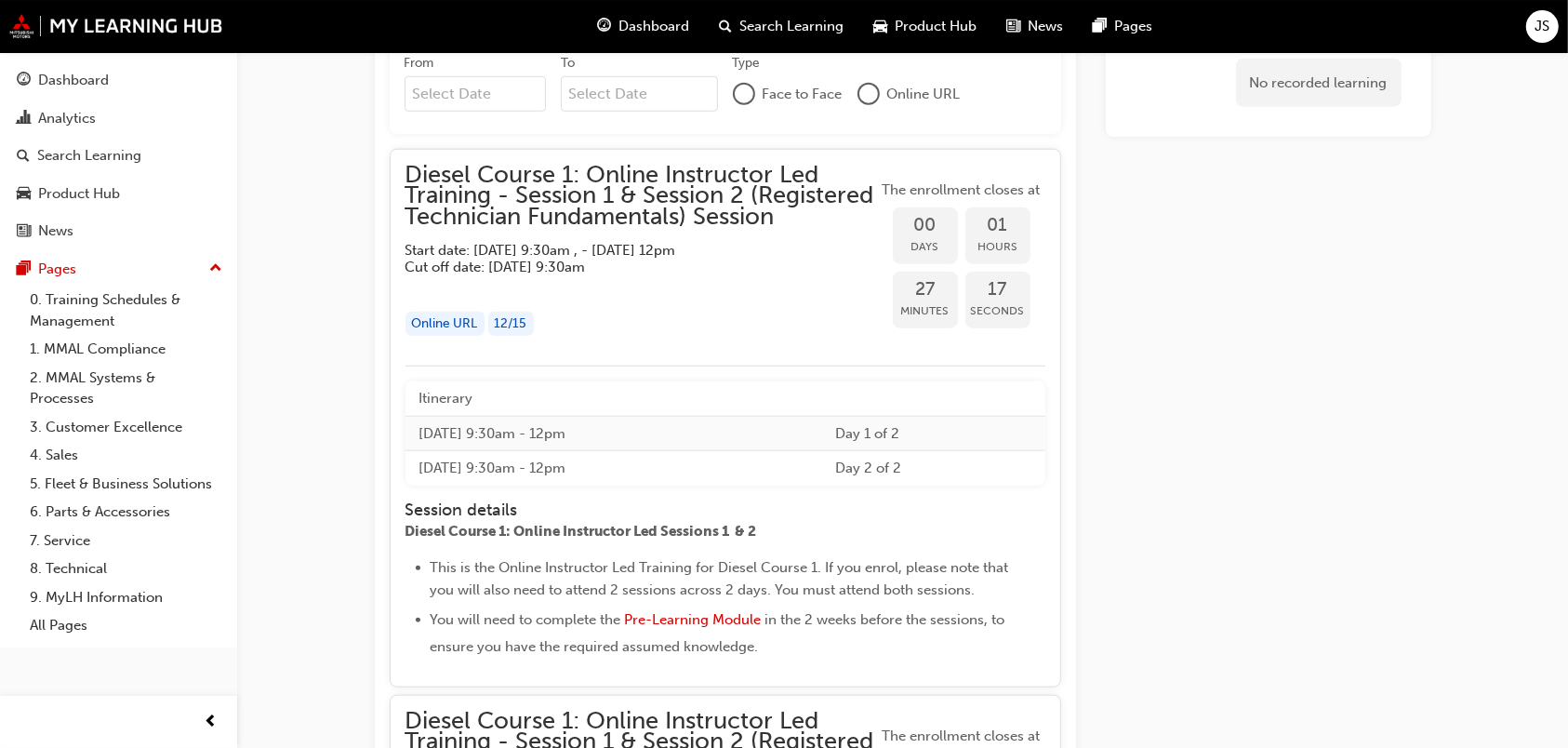
scroll to position [1537, 0]
click at [721, 336] on div "Online URL 12 / 15" at bounding box center [642, 324] width 472 height 26
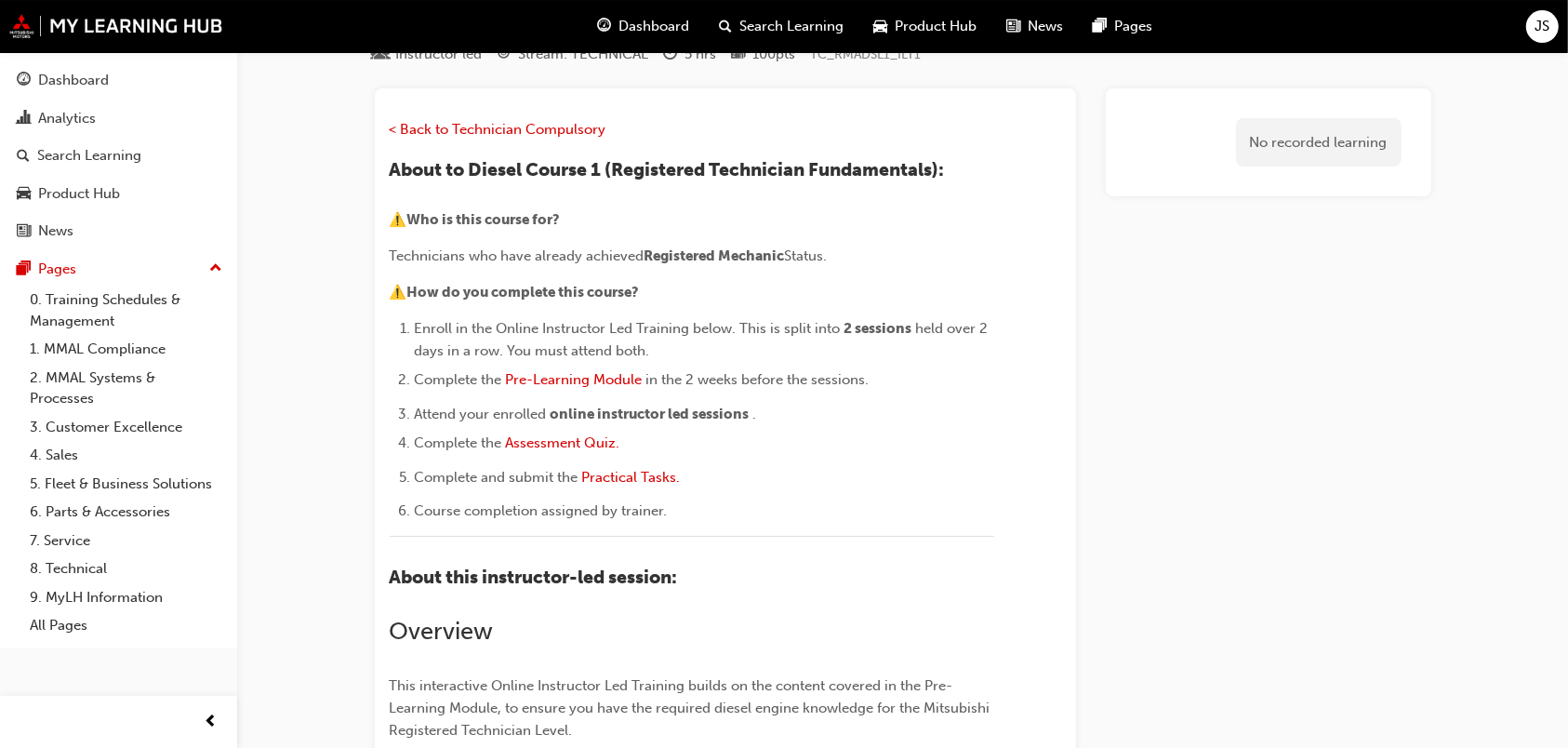
scroll to position [0, 0]
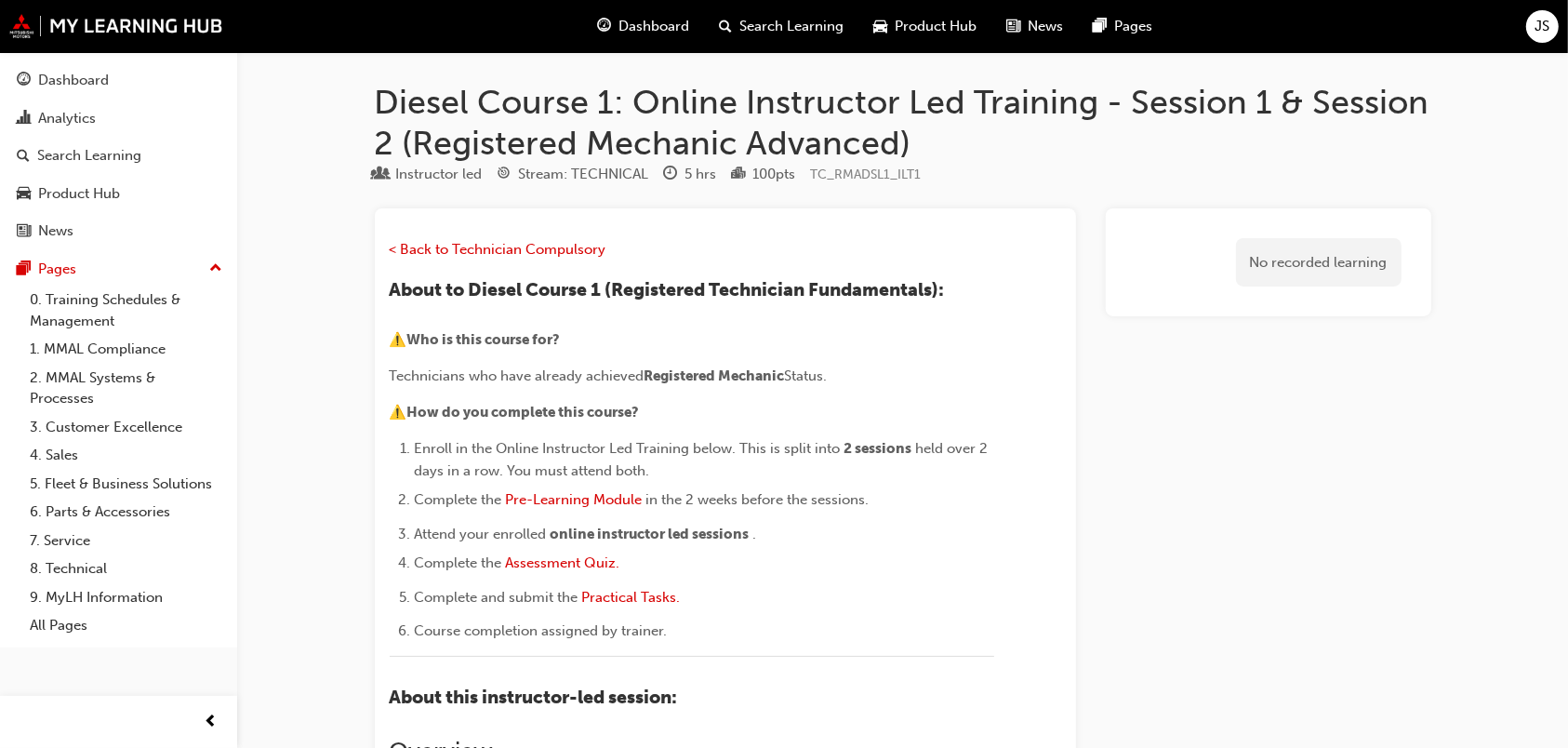
click at [660, 19] on div "Dashboard" at bounding box center [644, 27] width 122 height 38
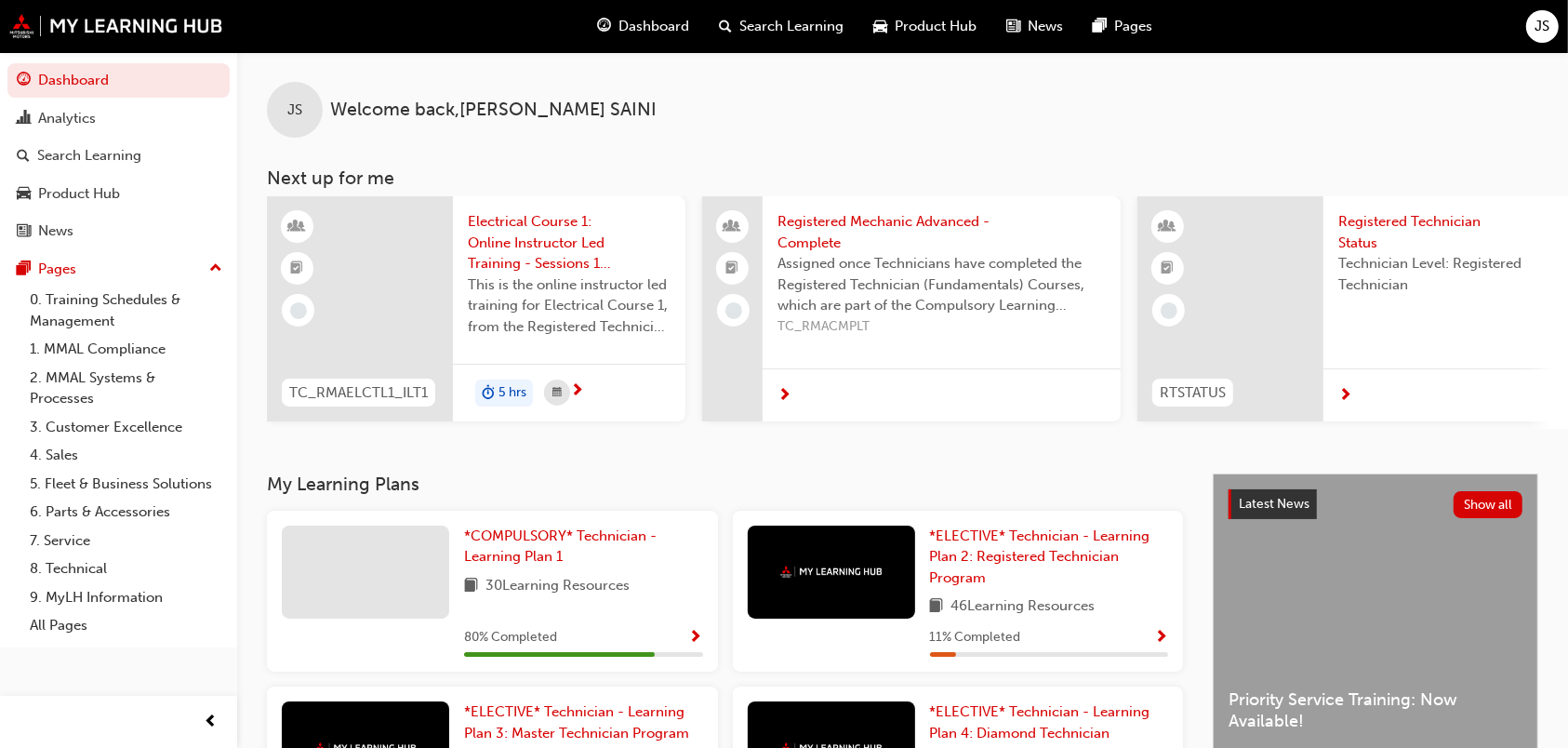
click at [767, 416] on div at bounding box center [942, 395] width 358 height 54
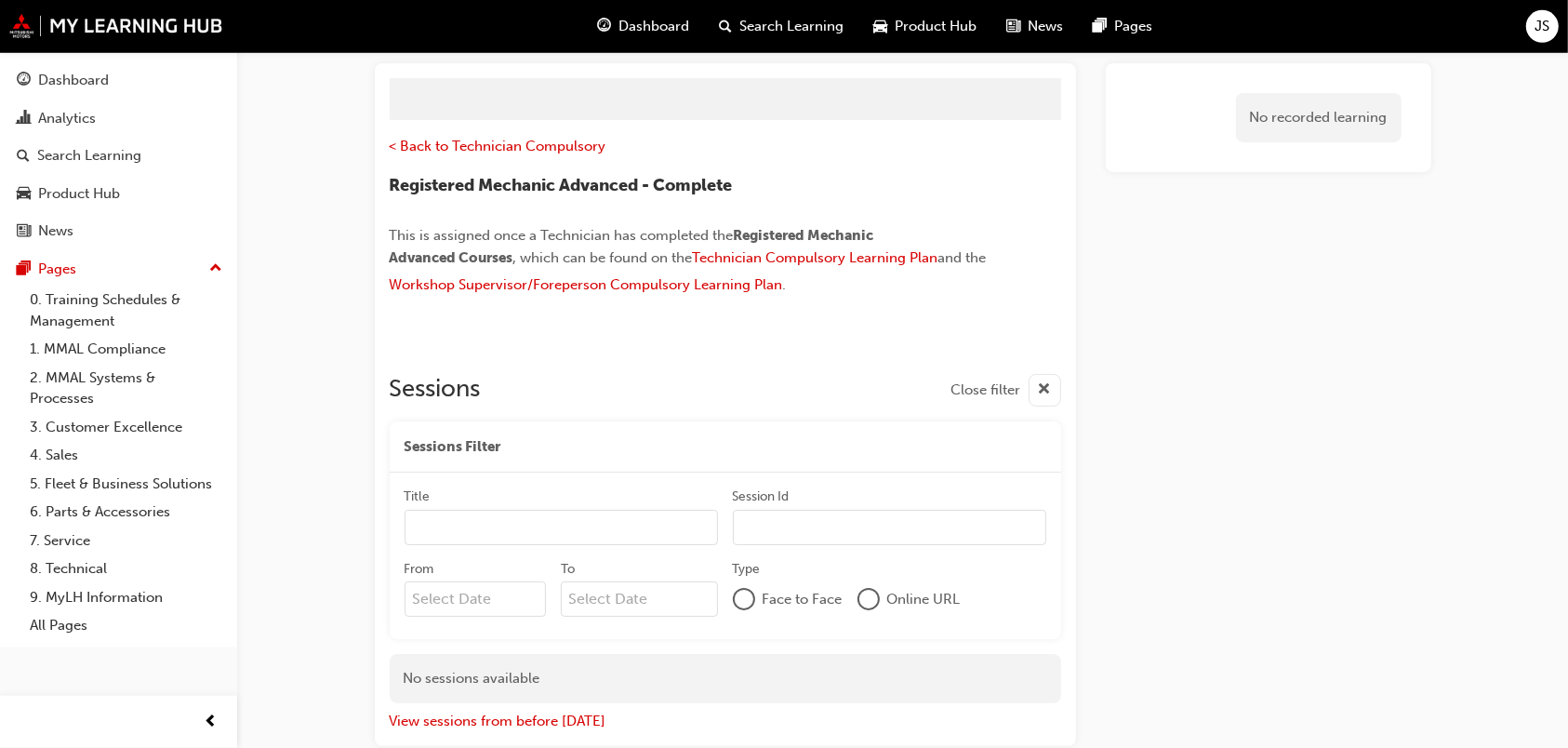
scroll to position [118, 0]
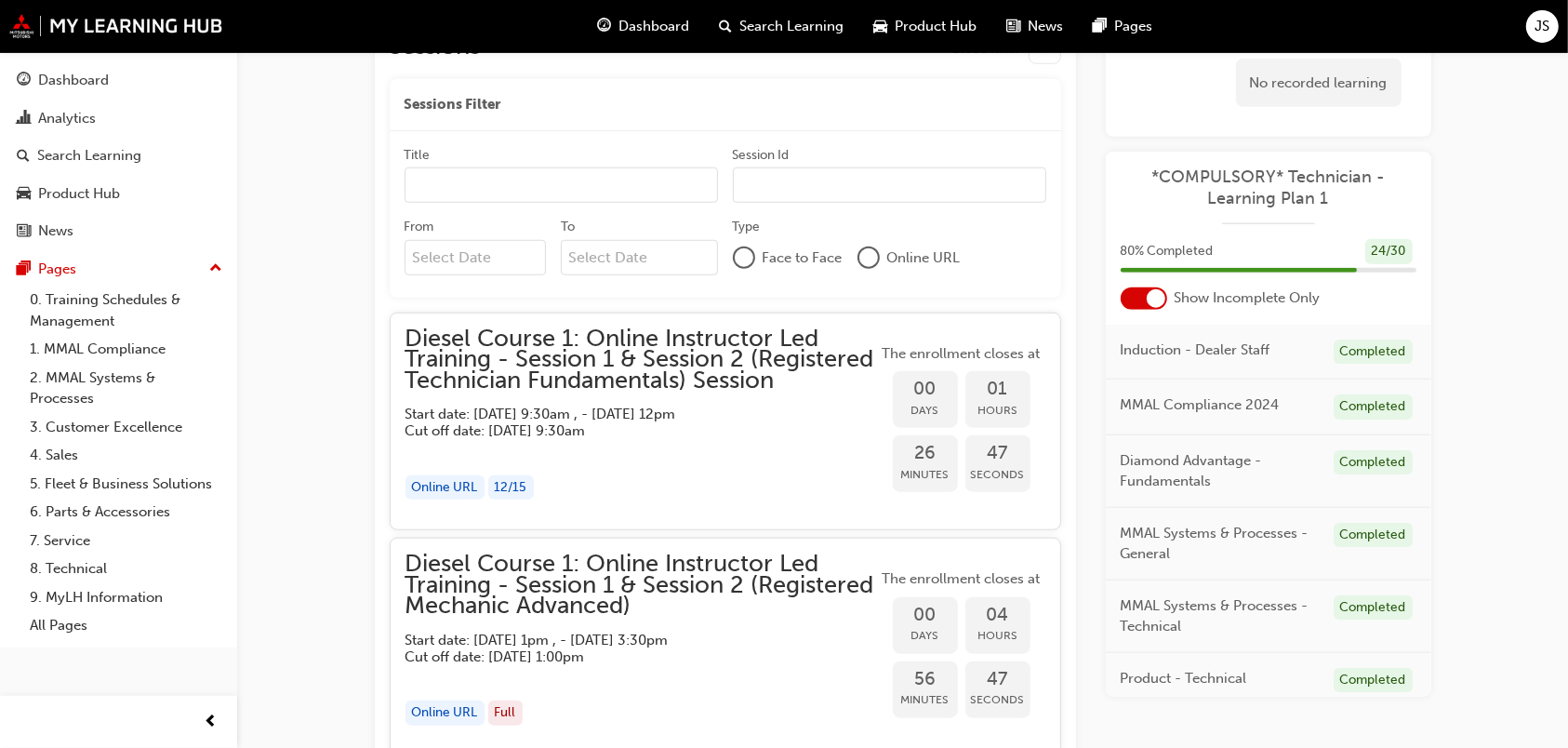
scroll to position [1342, 0]
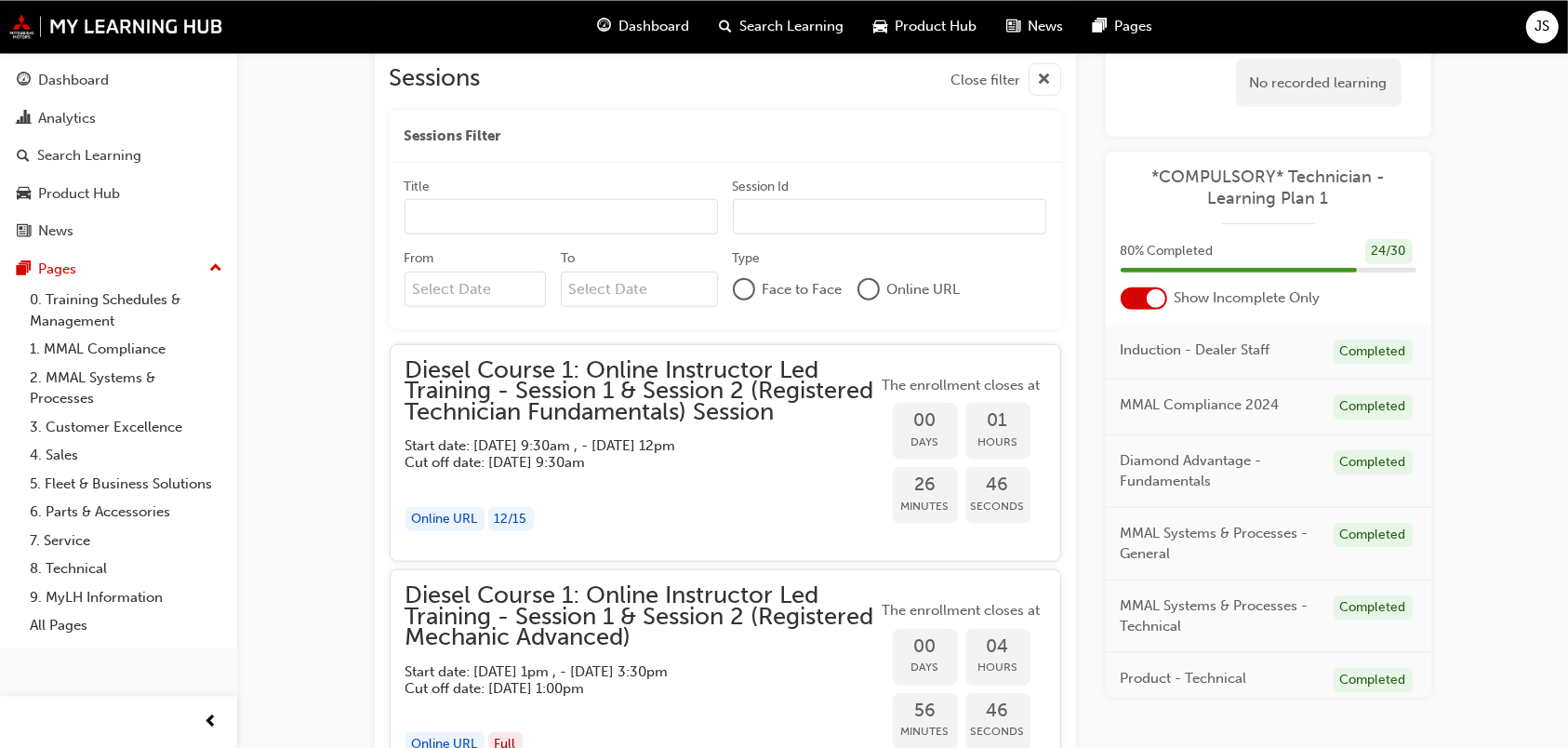
click at [682, 453] on h5 "Start date: [DATE] 9:30am , - [DATE] 12pm" at bounding box center [627, 444] width 443 height 17
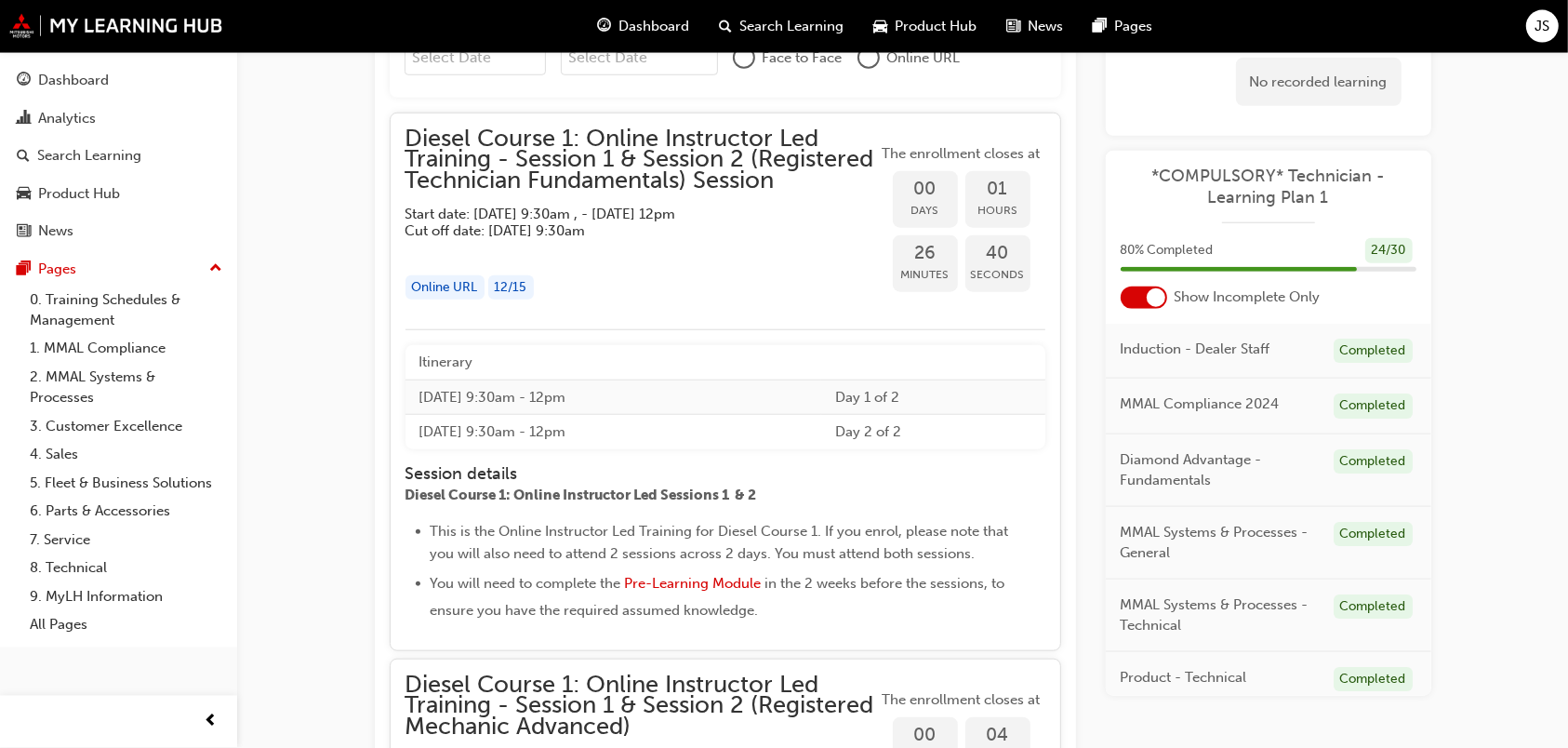
scroll to position [1565, 0]
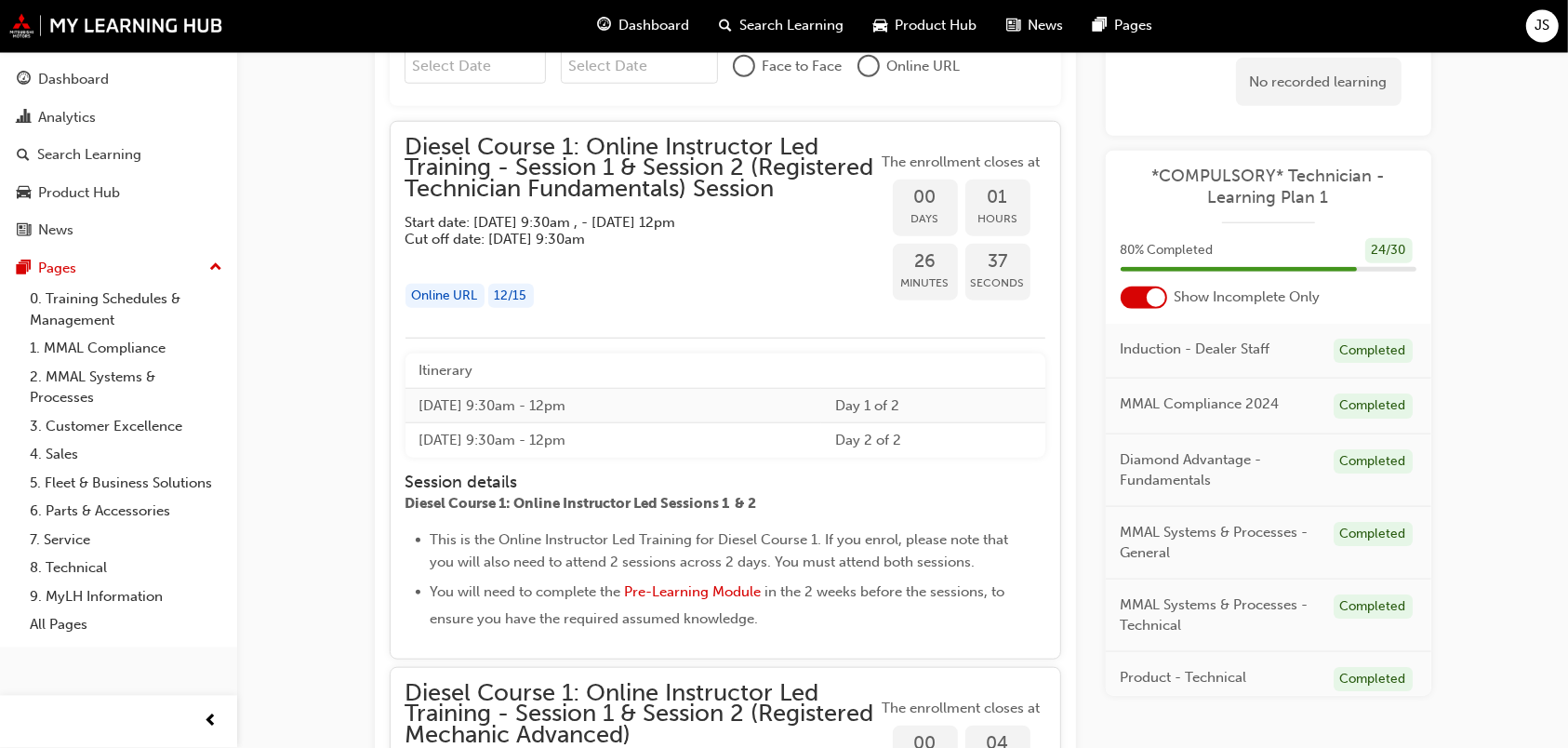
click at [554, 423] on td "[DATE] 9:30am - 12pm" at bounding box center [613, 405] width 416 height 35
click at [744, 12] on div "Search Learning" at bounding box center [781, 27] width 155 height 38
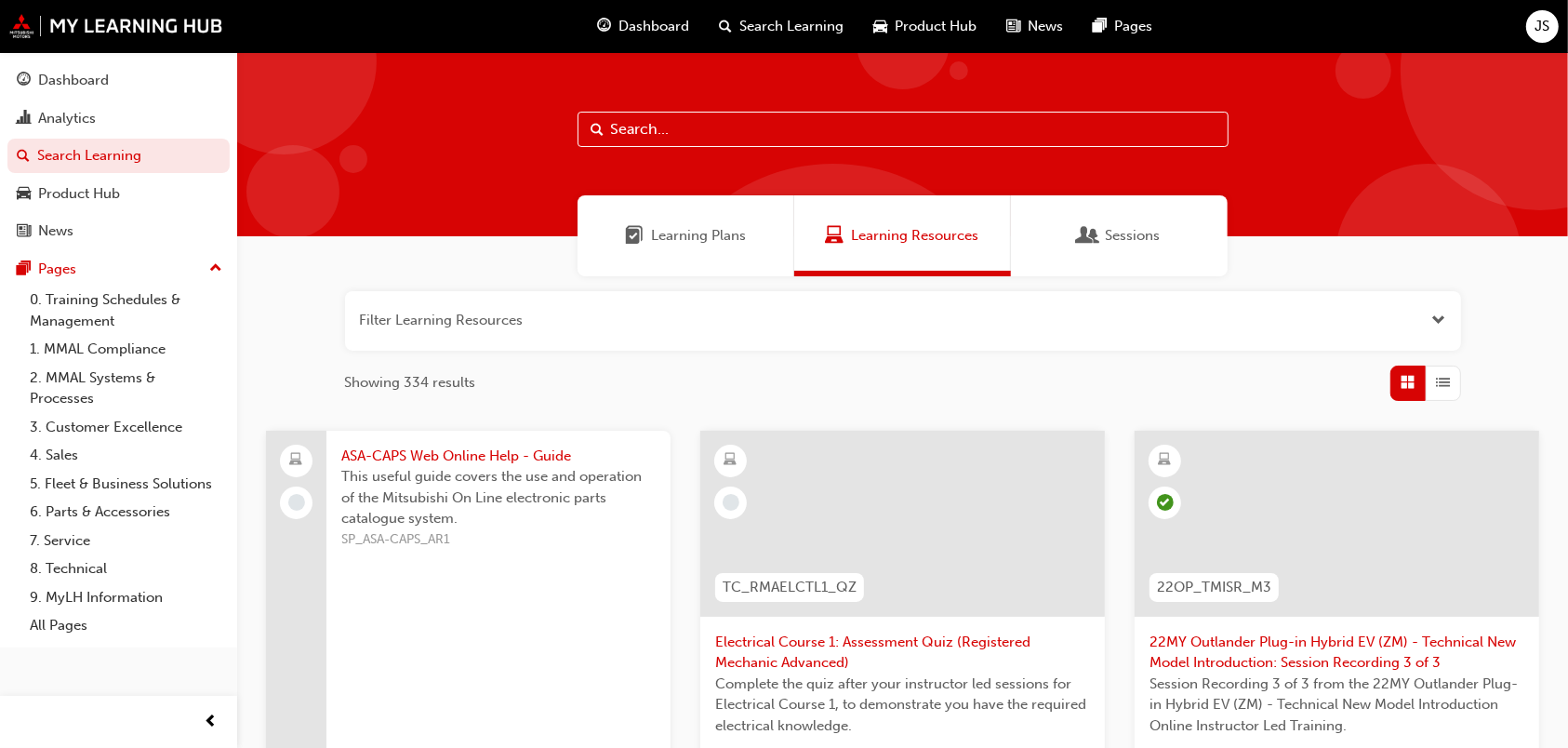
click at [1160, 249] on div "Sessions" at bounding box center [1119, 235] width 217 height 81
